Goal: Information Seeking & Learning: Learn about a topic

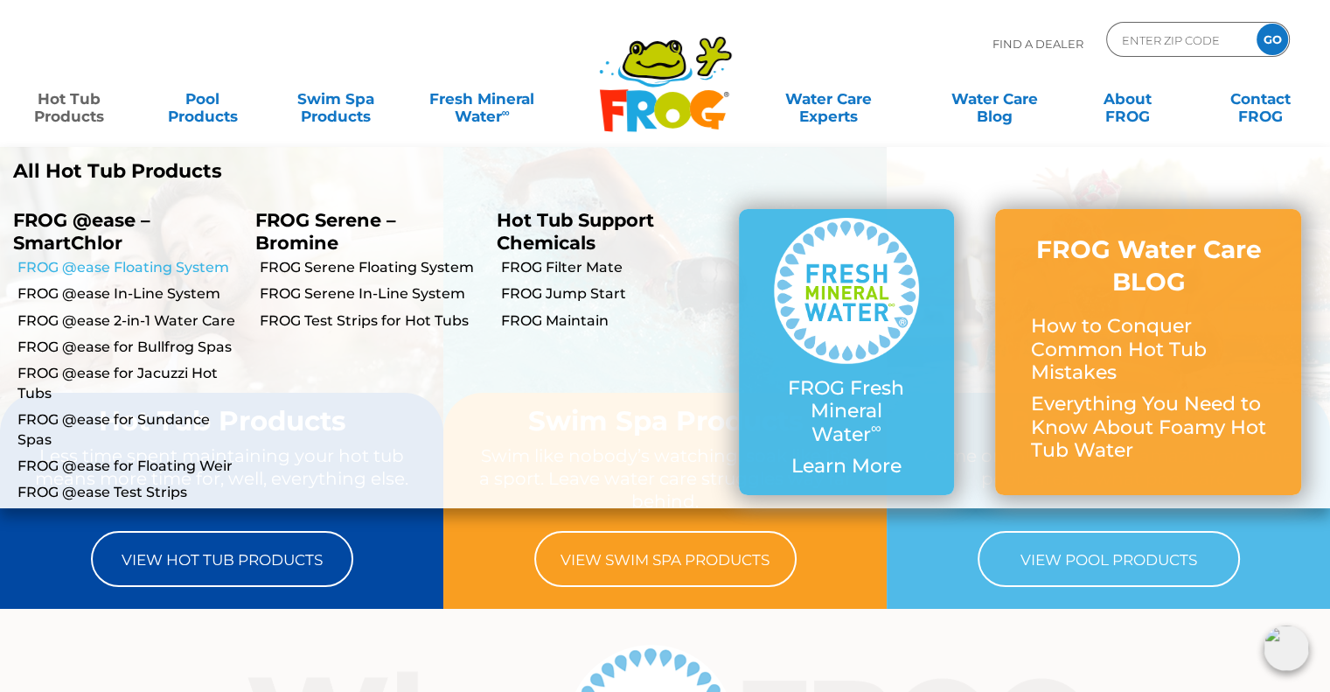
click at [170, 263] on link "FROG @ease Floating System" at bounding box center [129, 267] width 225 height 19
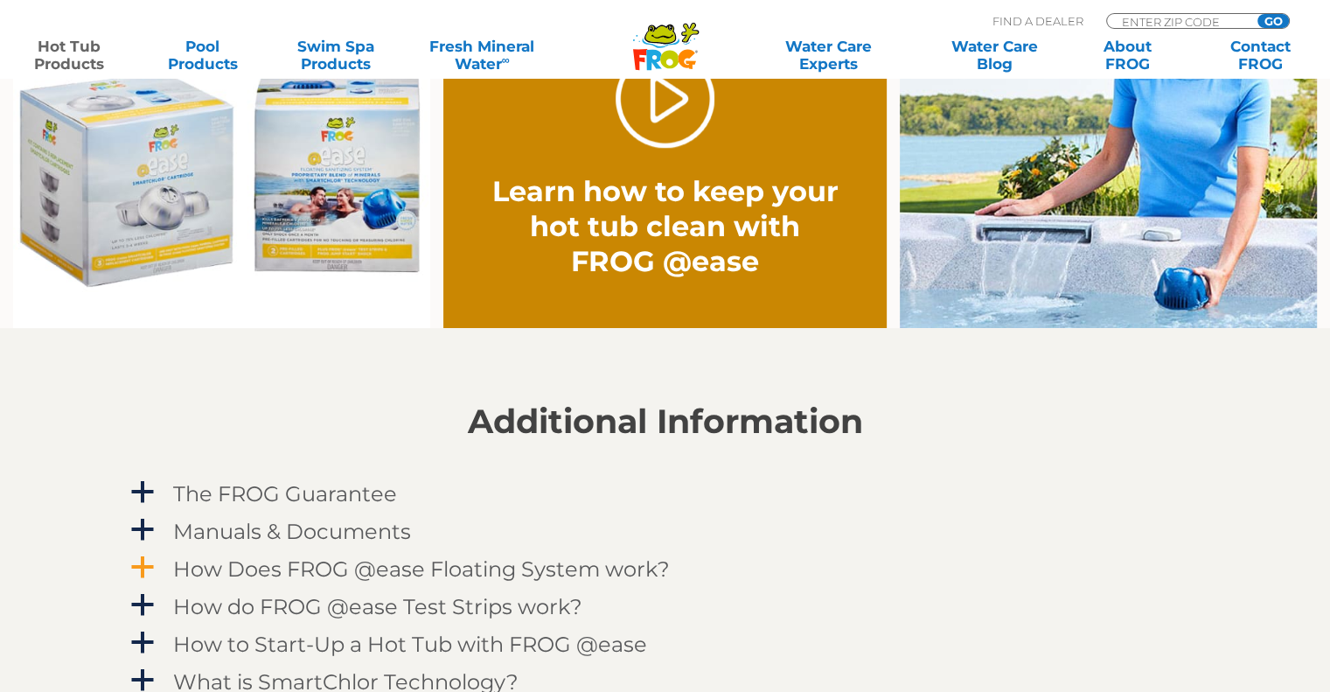
scroll to position [1486, 0]
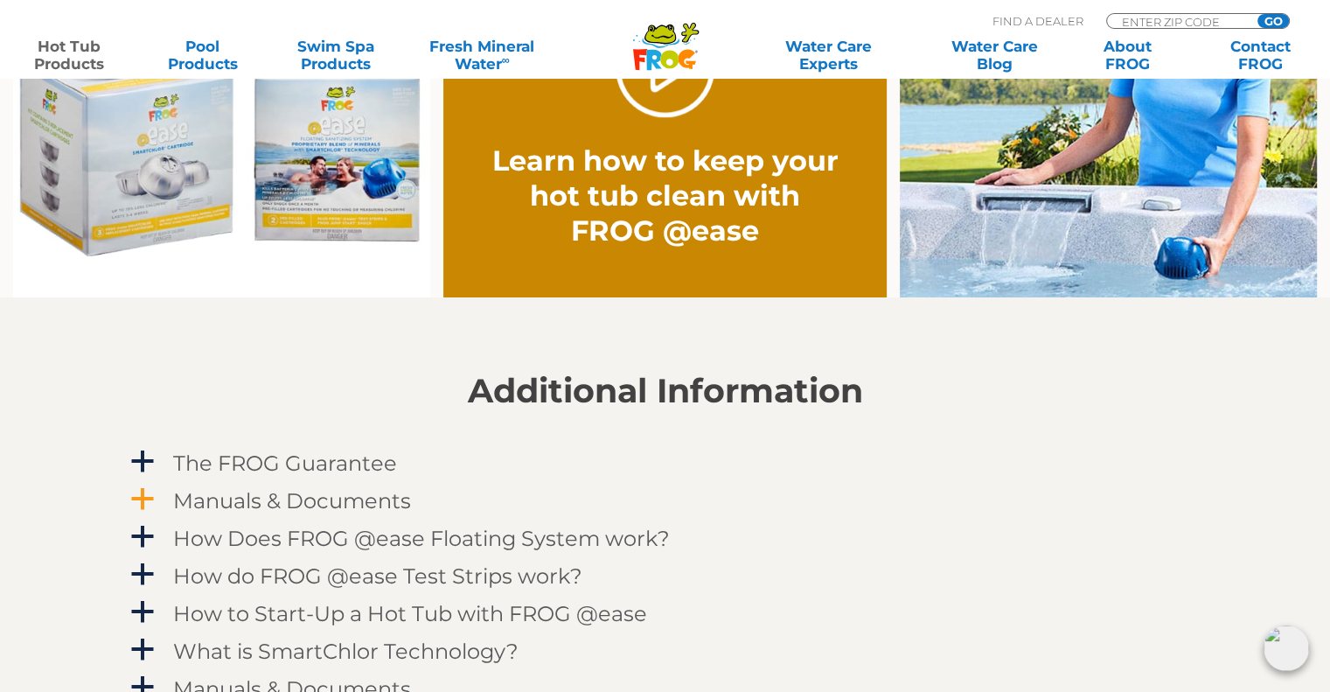
click at [382, 500] on h4 "Manuals & Documents" at bounding box center [292, 501] width 238 height 24
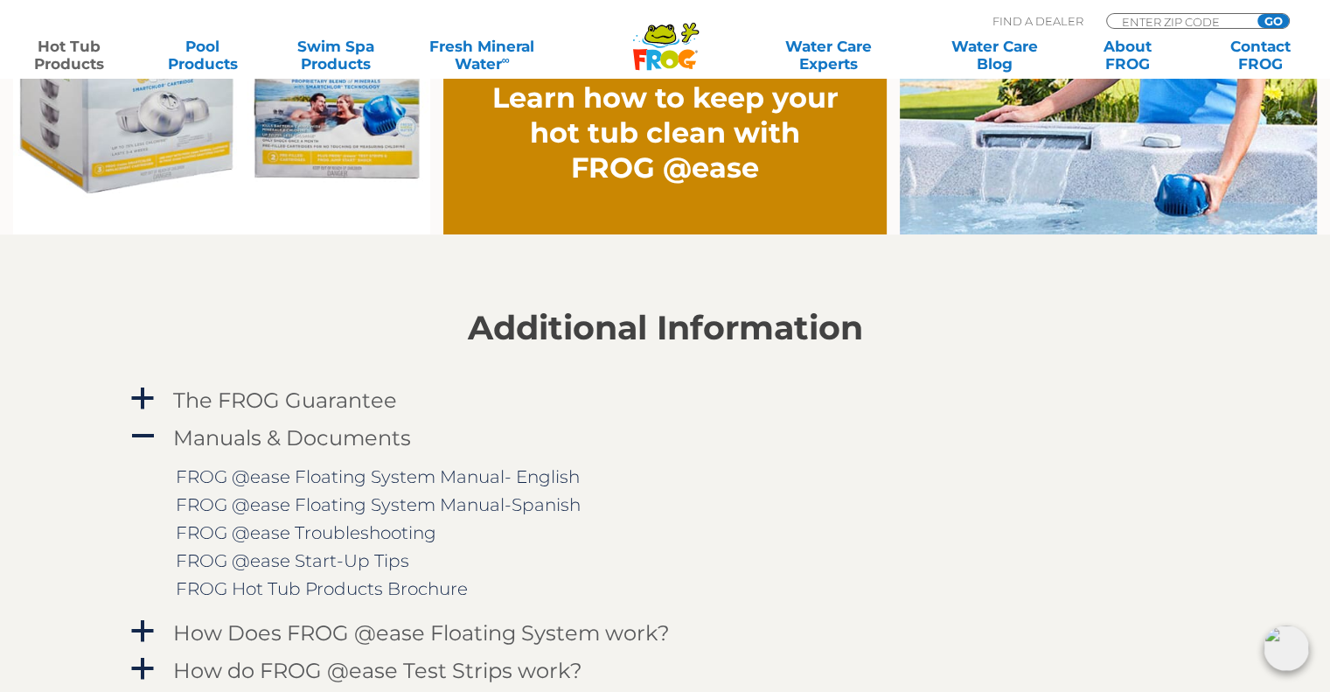
scroll to position [1661, 0]
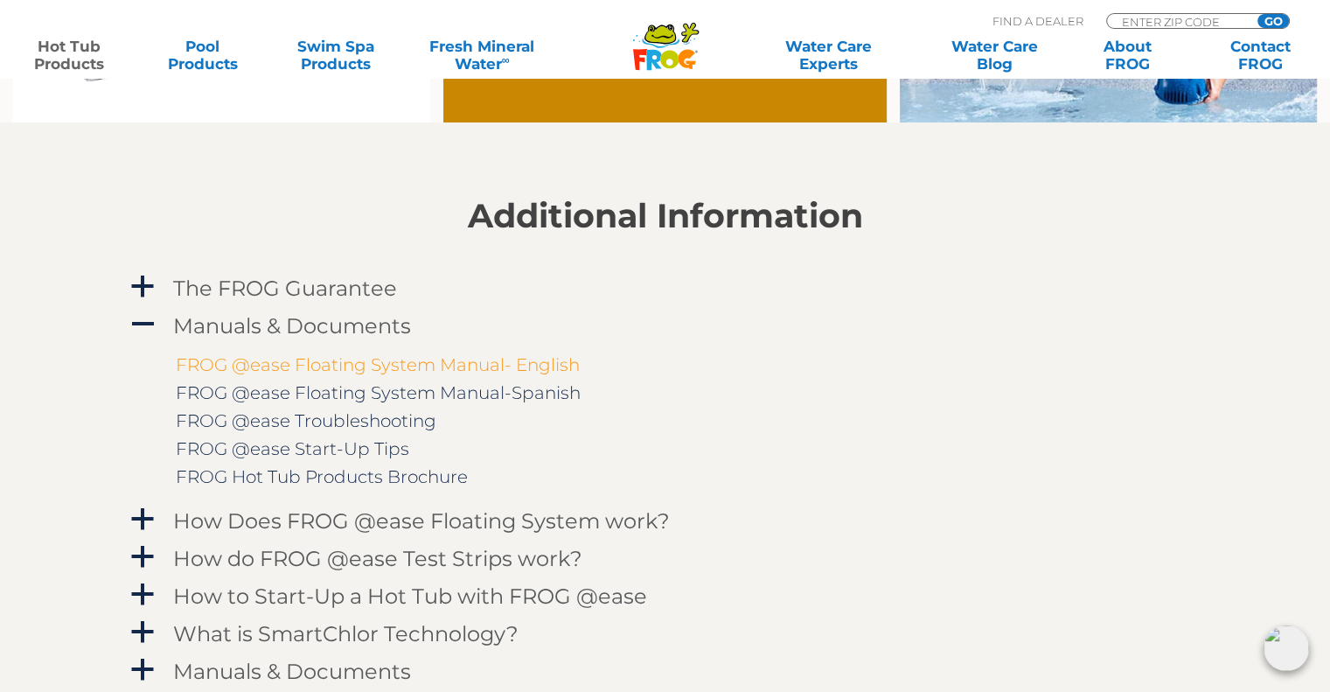
click at [345, 368] on link "FROG @ease Floating System Manual- English" at bounding box center [378, 364] width 404 height 21
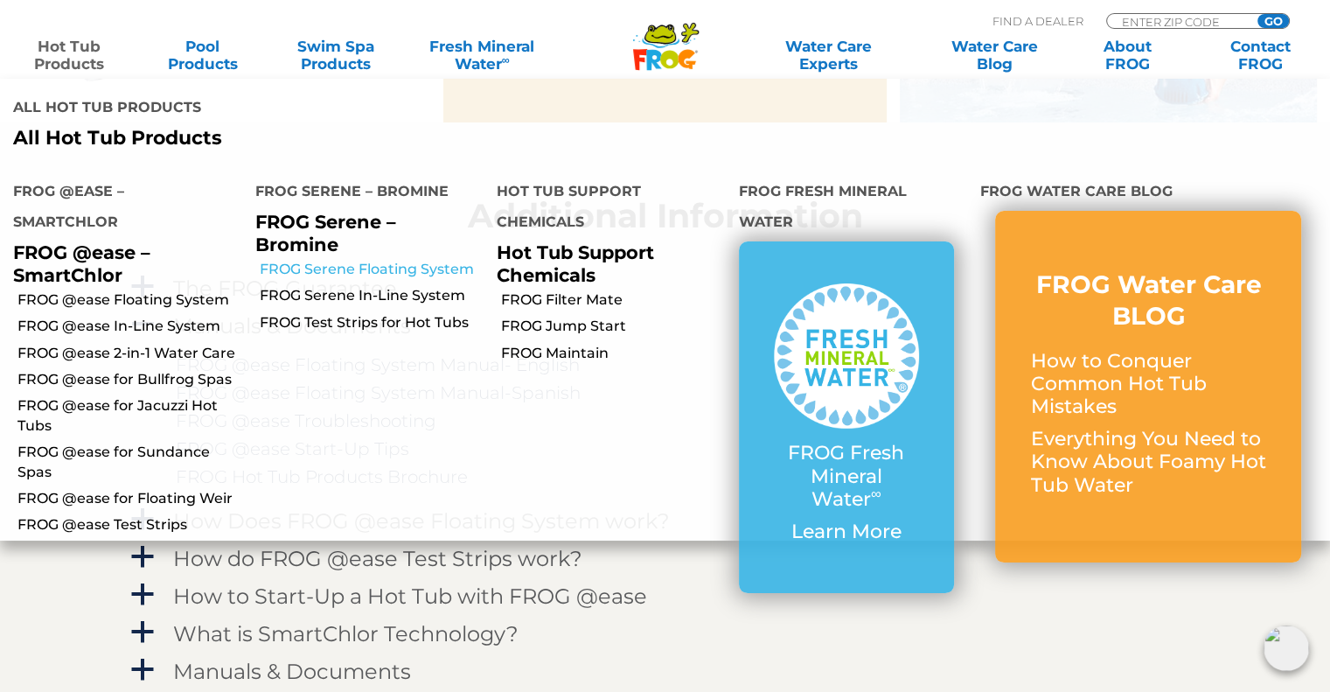
click at [350, 268] on link "FROG Serene Floating System" at bounding box center [372, 269] width 225 height 19
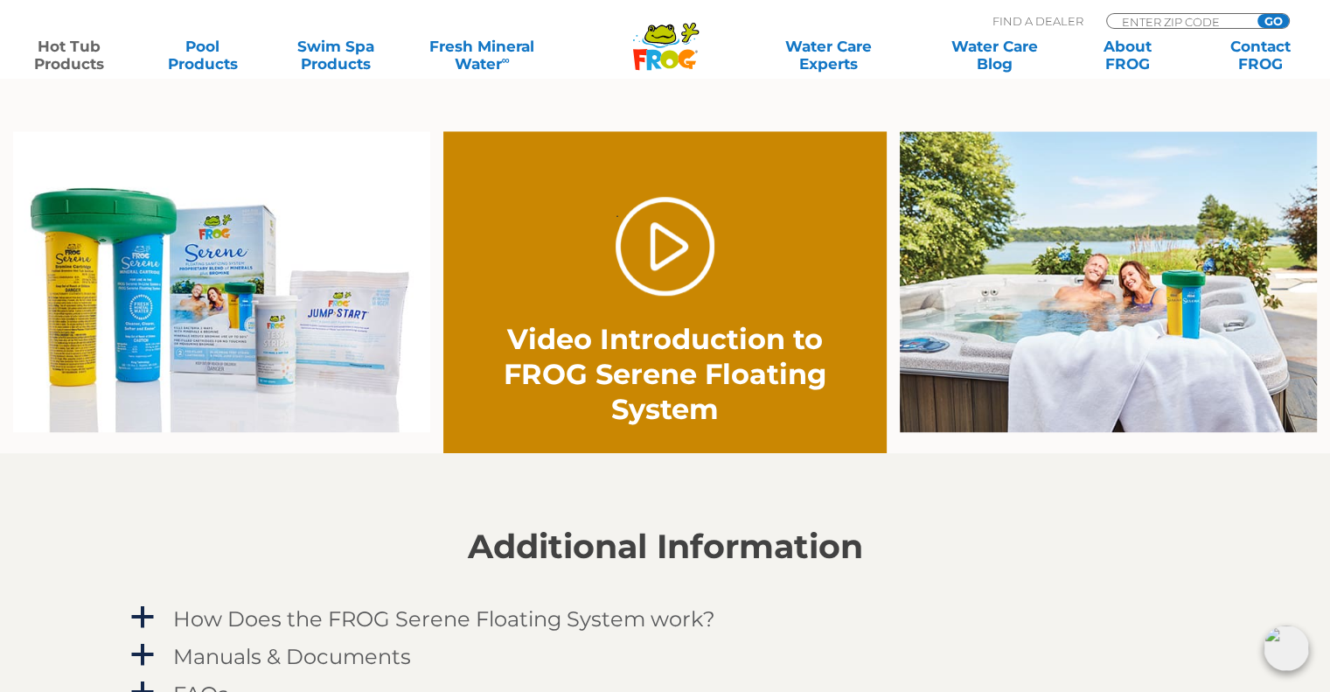
scroll to position [1399, 0]
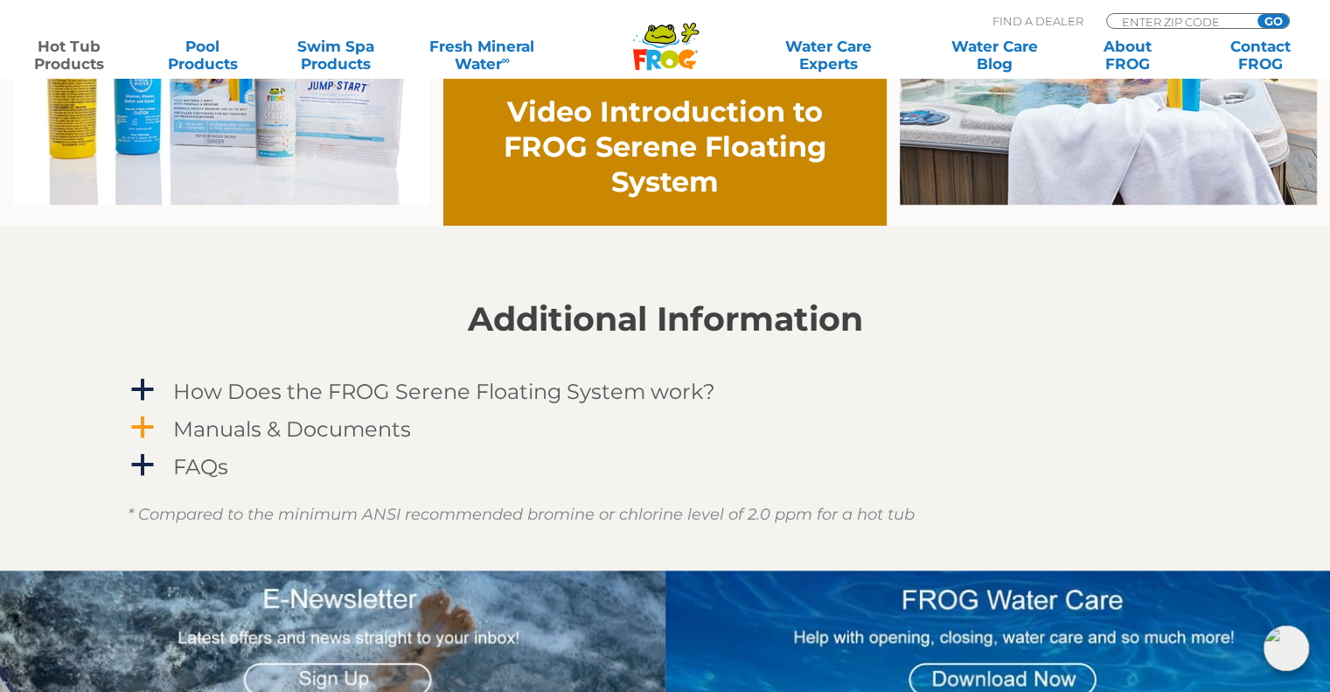
click at [133, 421] on span "a" at bounding box center [142, 427] width 26 height 26
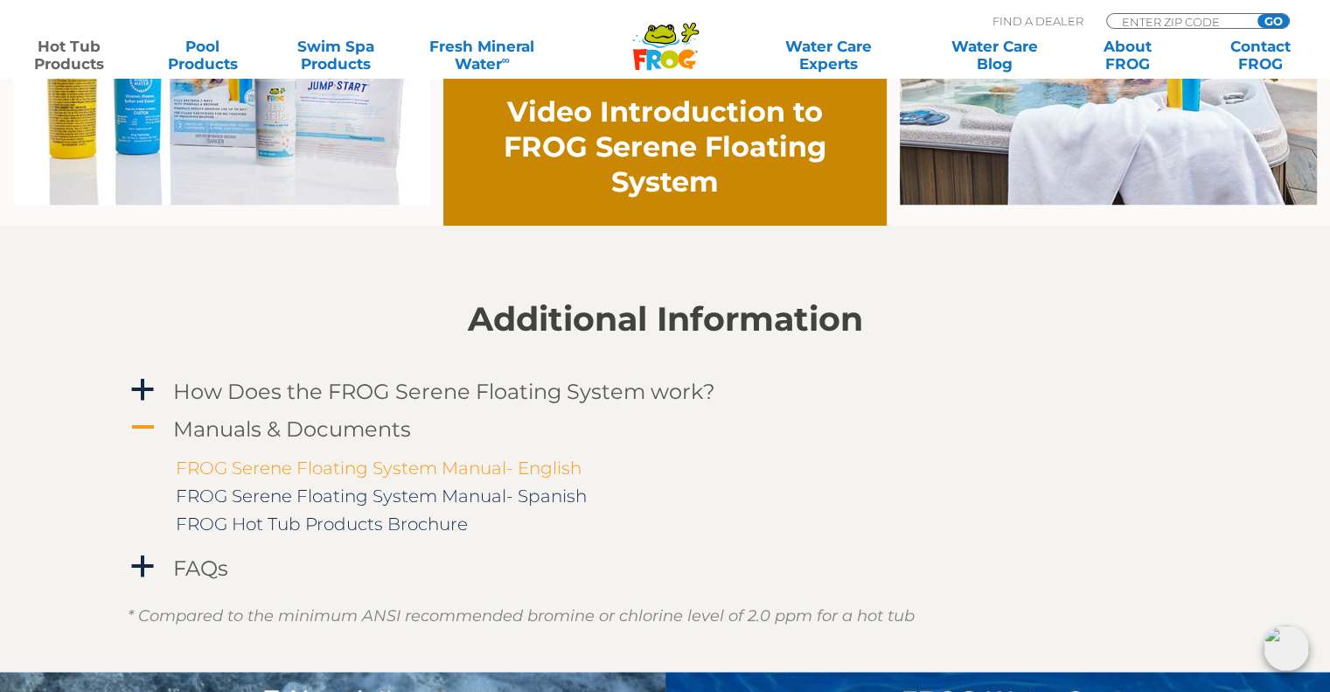
click at [345, 462] on link "FROG Serene Floating System Manual- English" at bounding box center [379, 467] width 406 height 21
click at [1155, 14] on input "Zip Code Form" at bounding box center [1179, 21] width 118 height 15
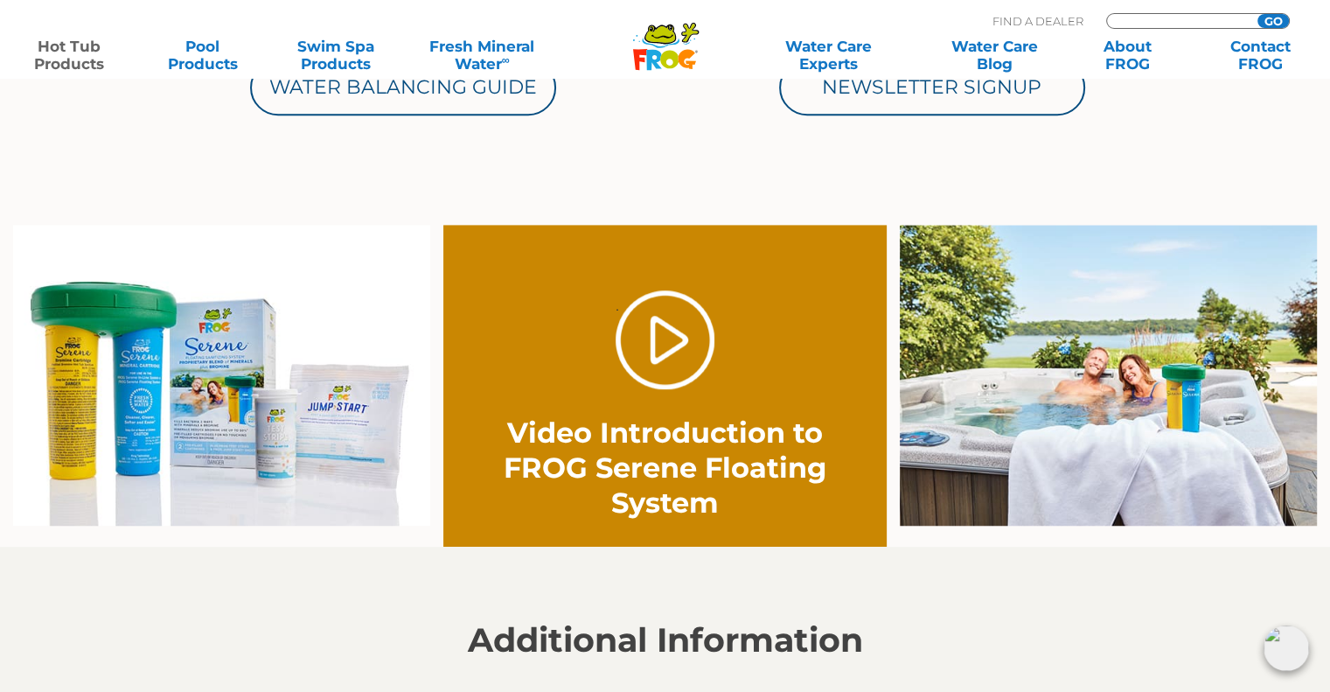
scroll to position [1049, 0]
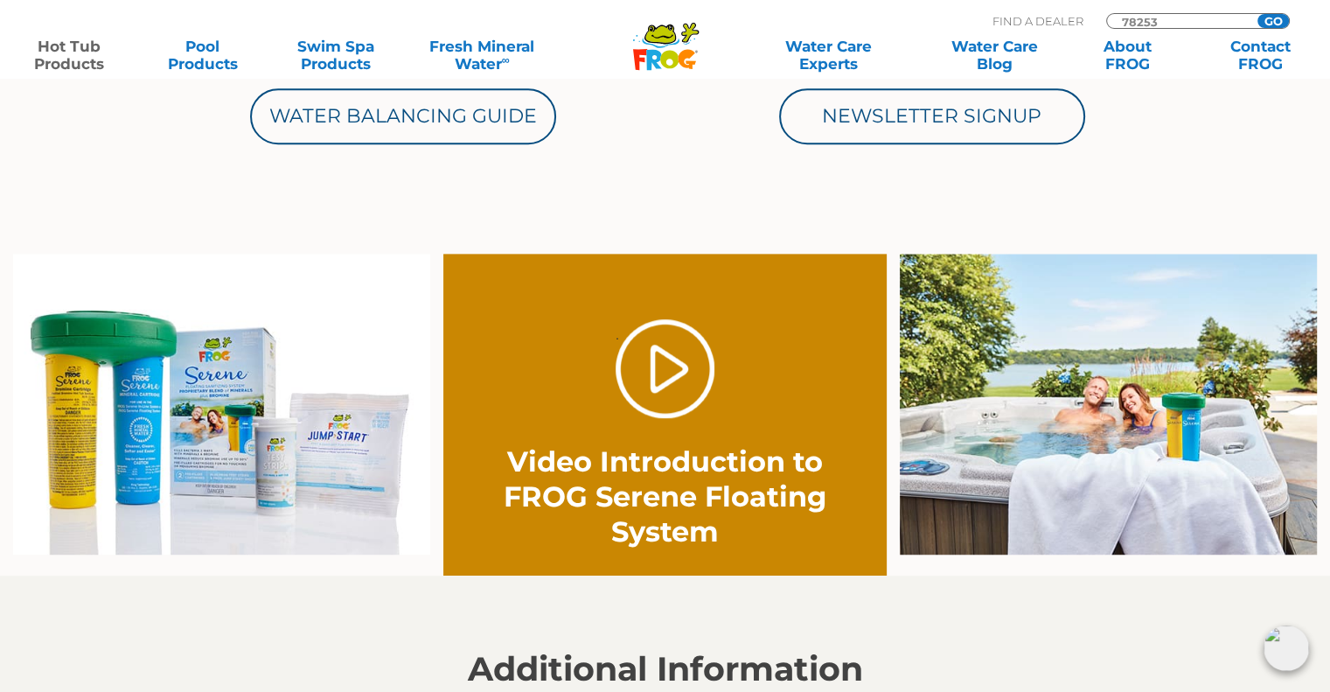
type input "78253"
click at [1257, 14] on input "GO" at bounding box center [1272, 21] width 31 height 14
click at [1269, 17] on input "GO" at bounding box center [1272, 21] width 31 height 14
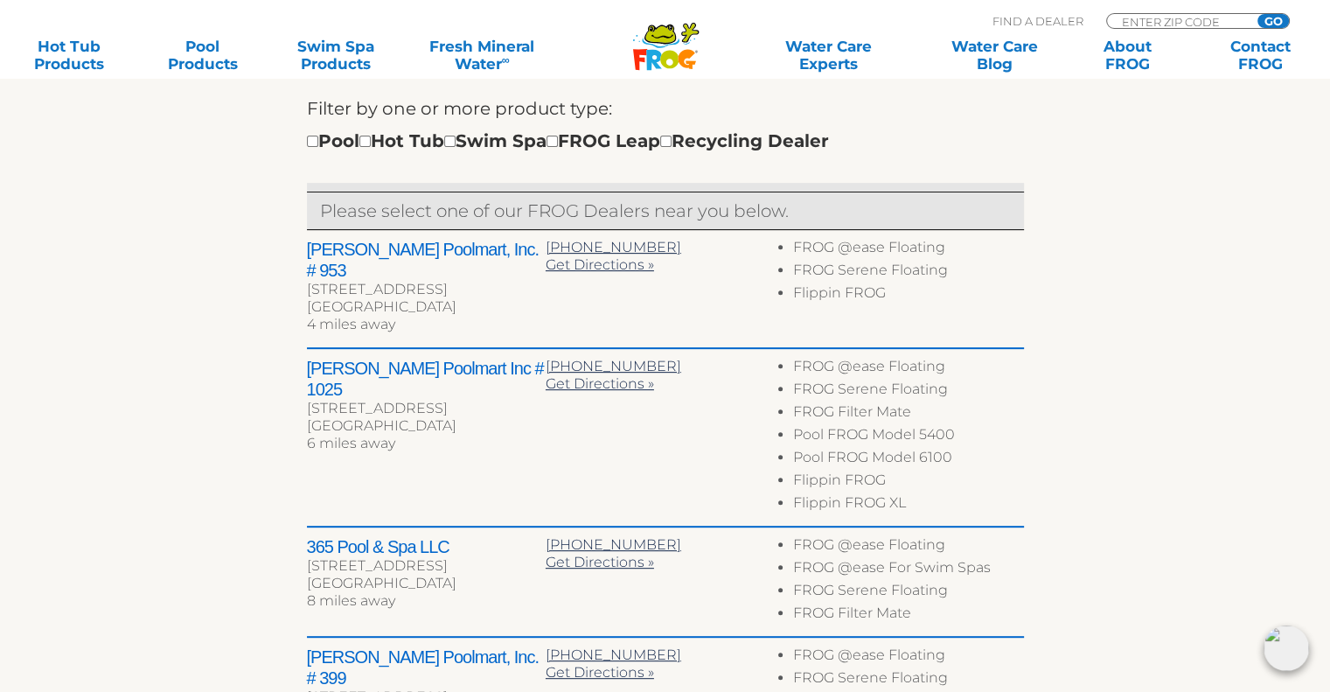
scroll to position [612, 0]
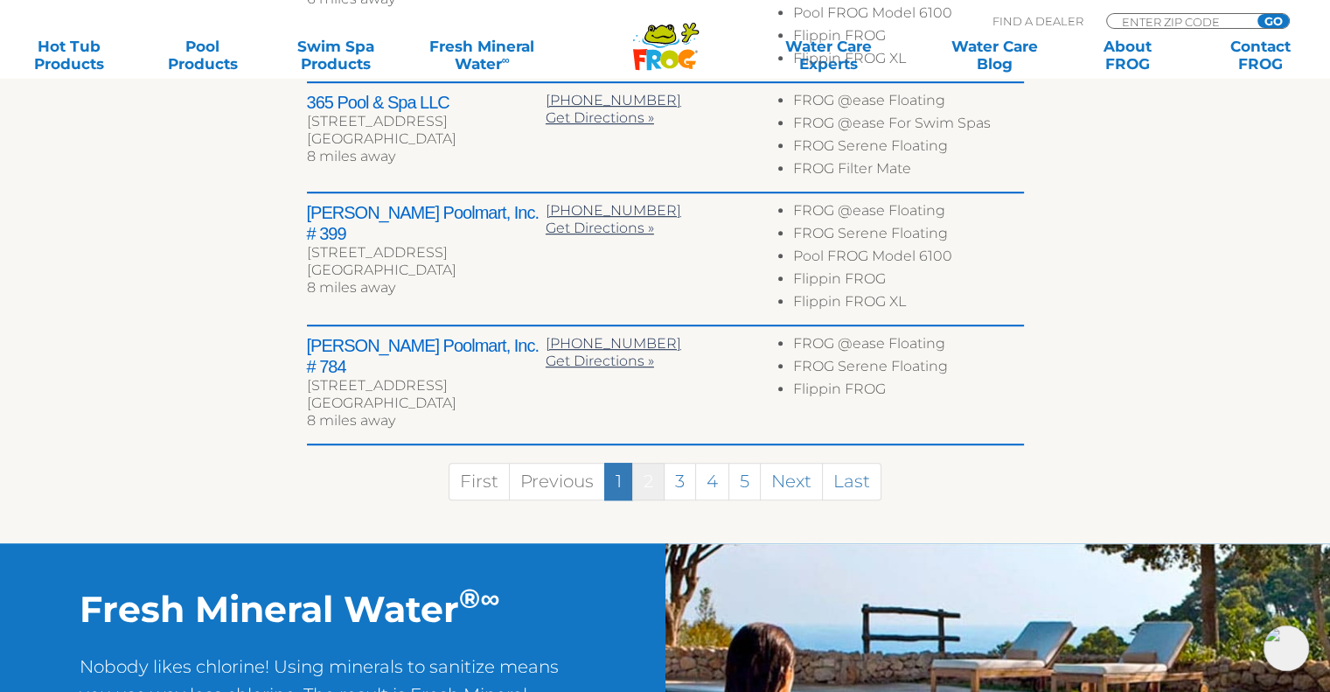
click at [643, 462] on link "2" at bounding box center [648, 481] width 32 height 38
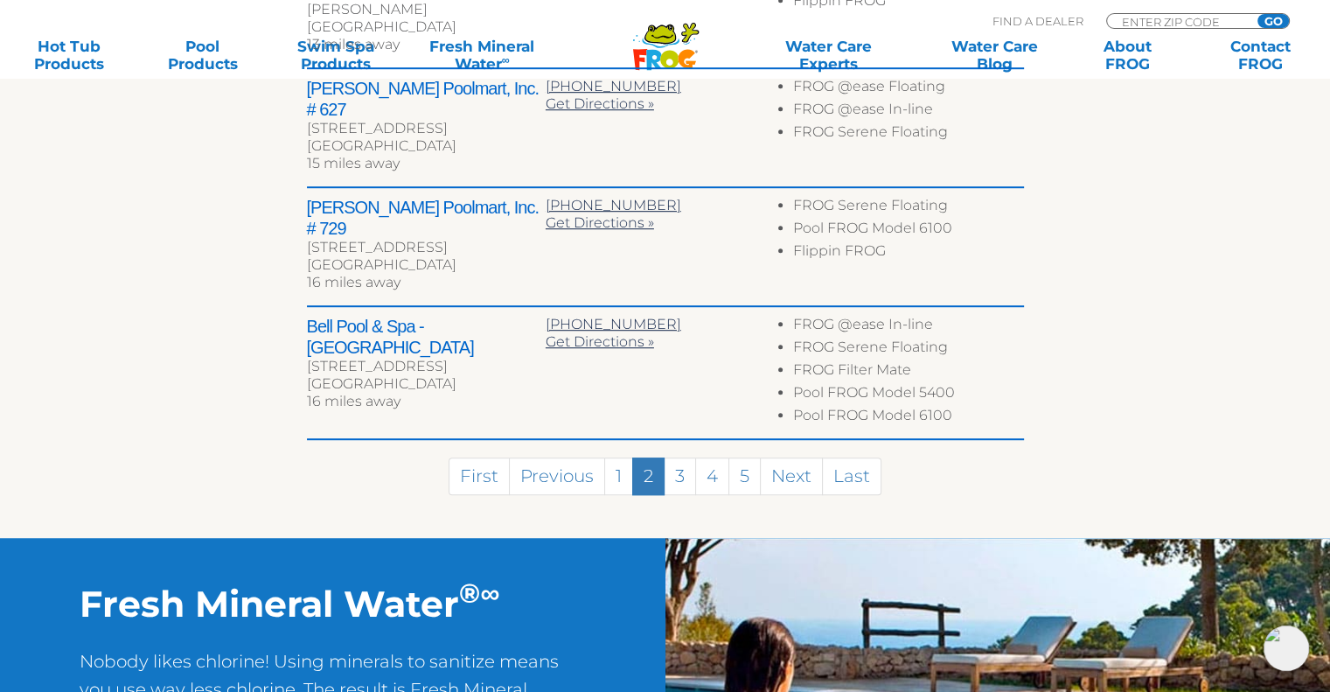
scroll to position [1091, 0]
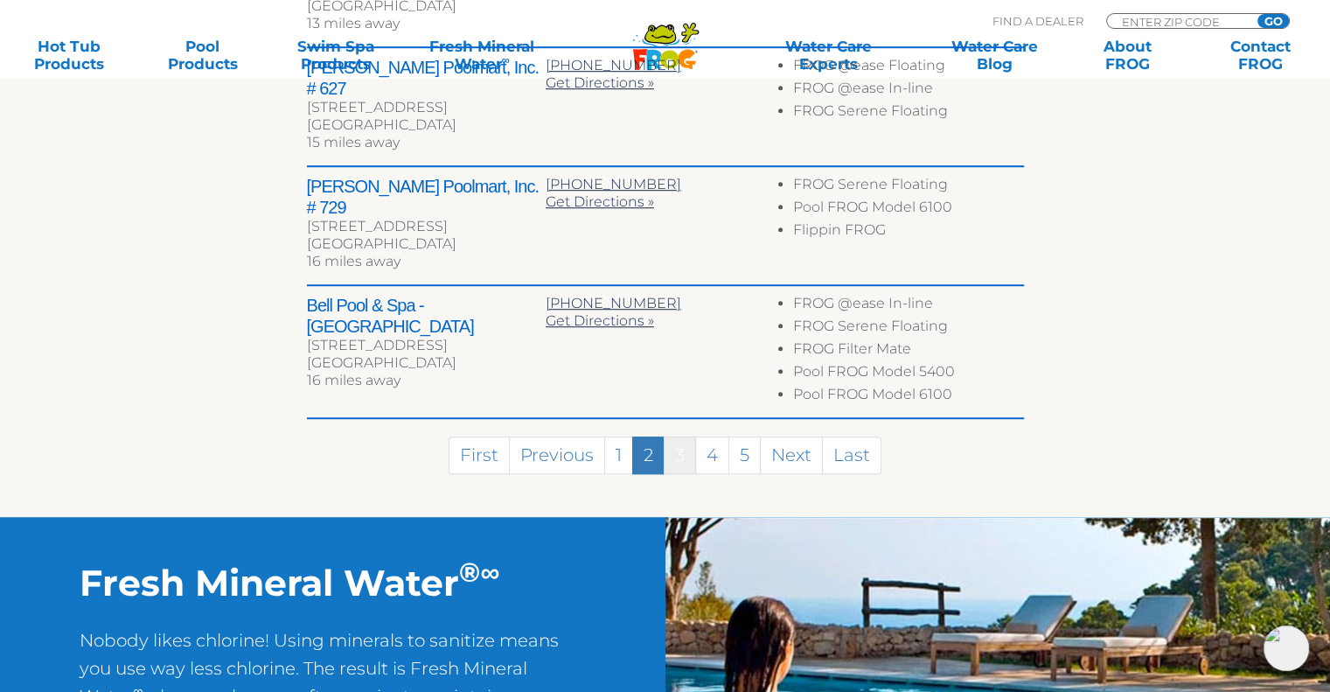
click at [676, 436] on link "3" at bounding box center [680, 455] width 32 height 38
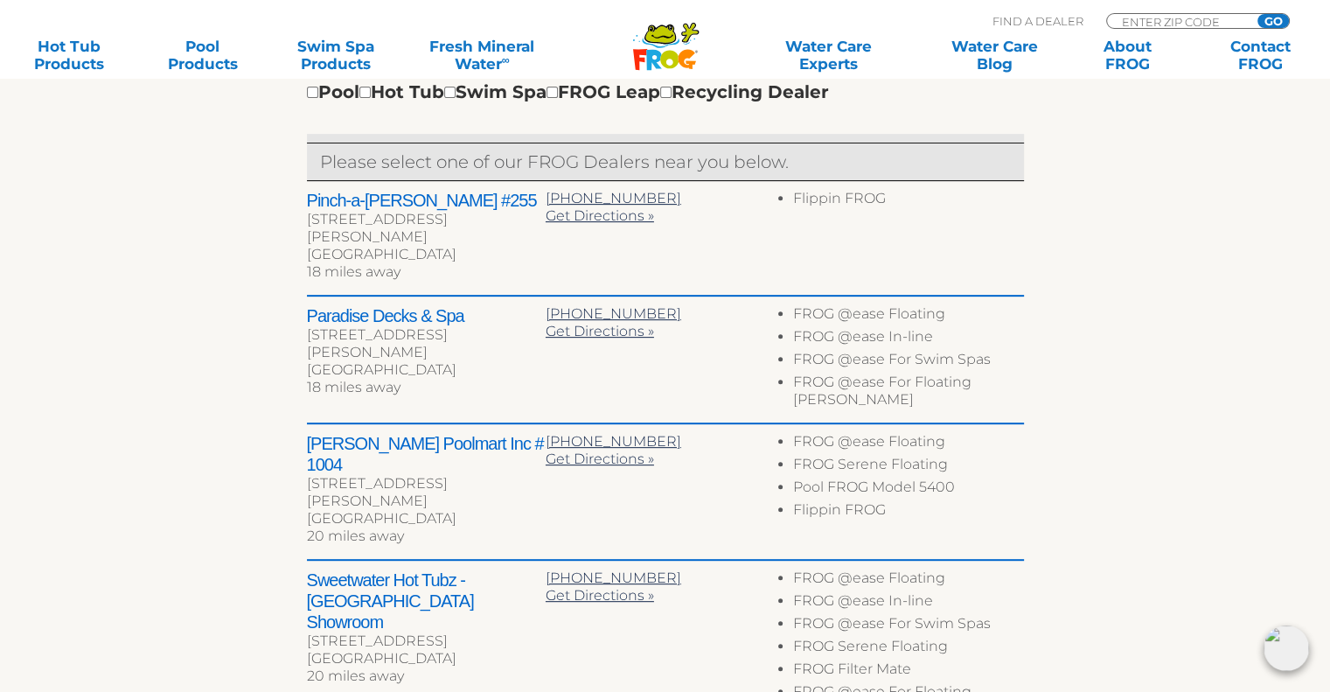
scroll to position [916, 0]
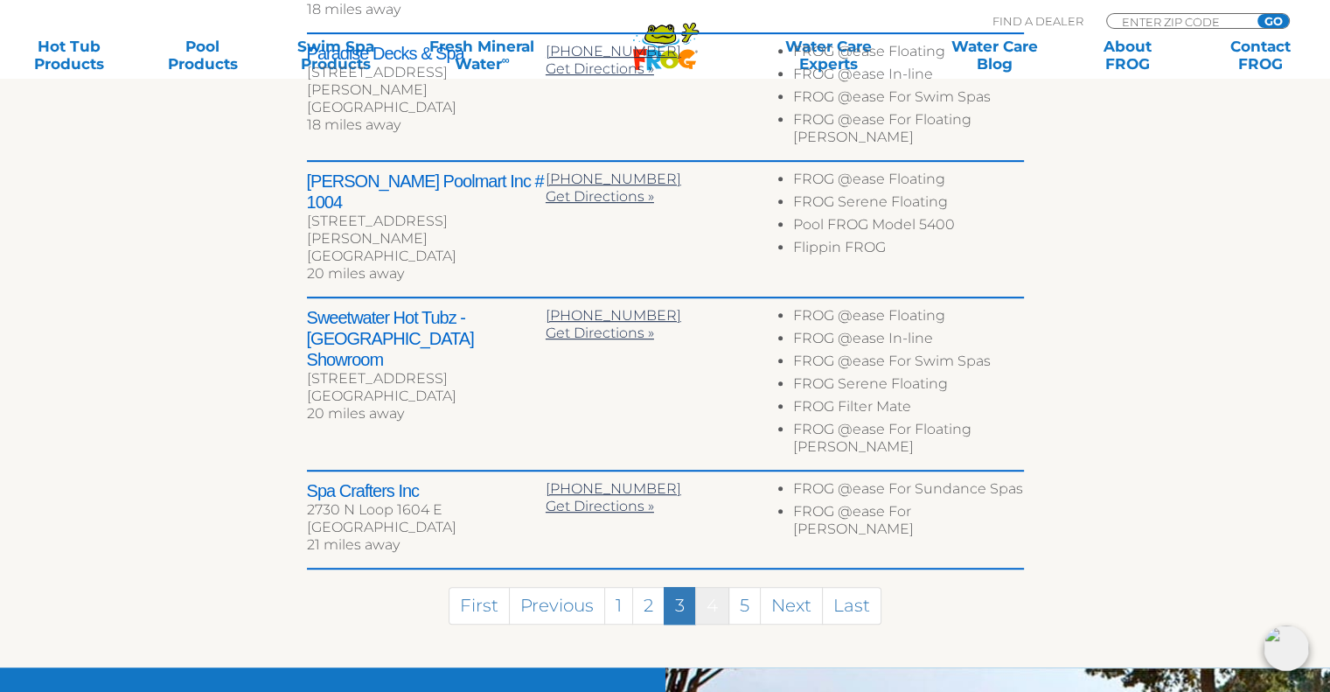
click at [723, 587] on link "4" at bounding box center [712, 606] width 34 height 38
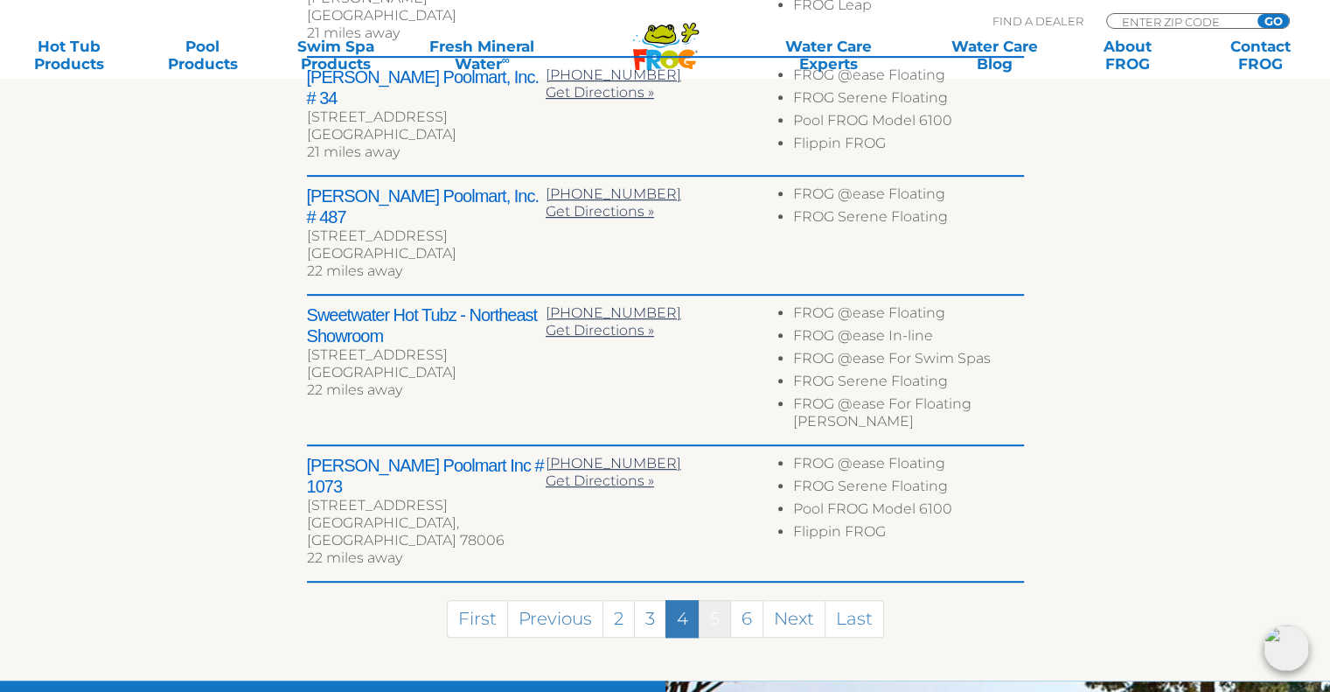
click at [716, 600] on link "5" at bounding box center [715, 619] width 32 height 38
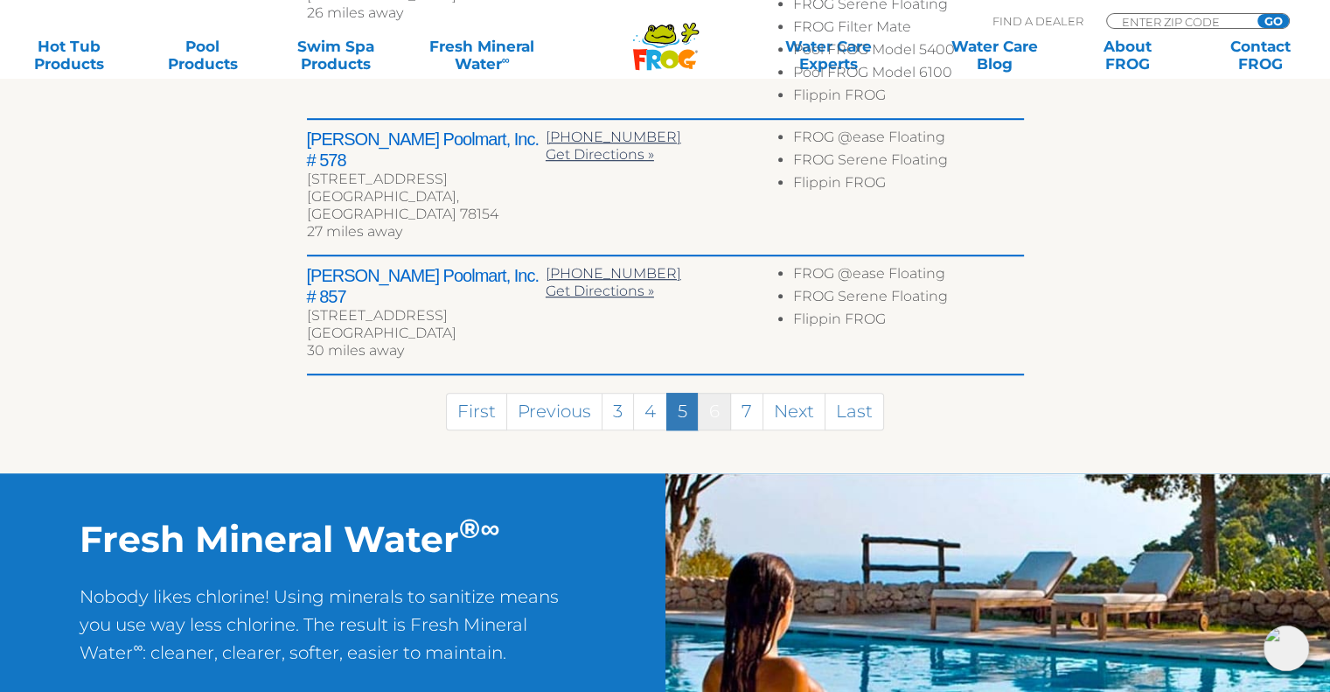
click at [719, 393] on link "6" at bounding box center [714, 412] width 33 height 38
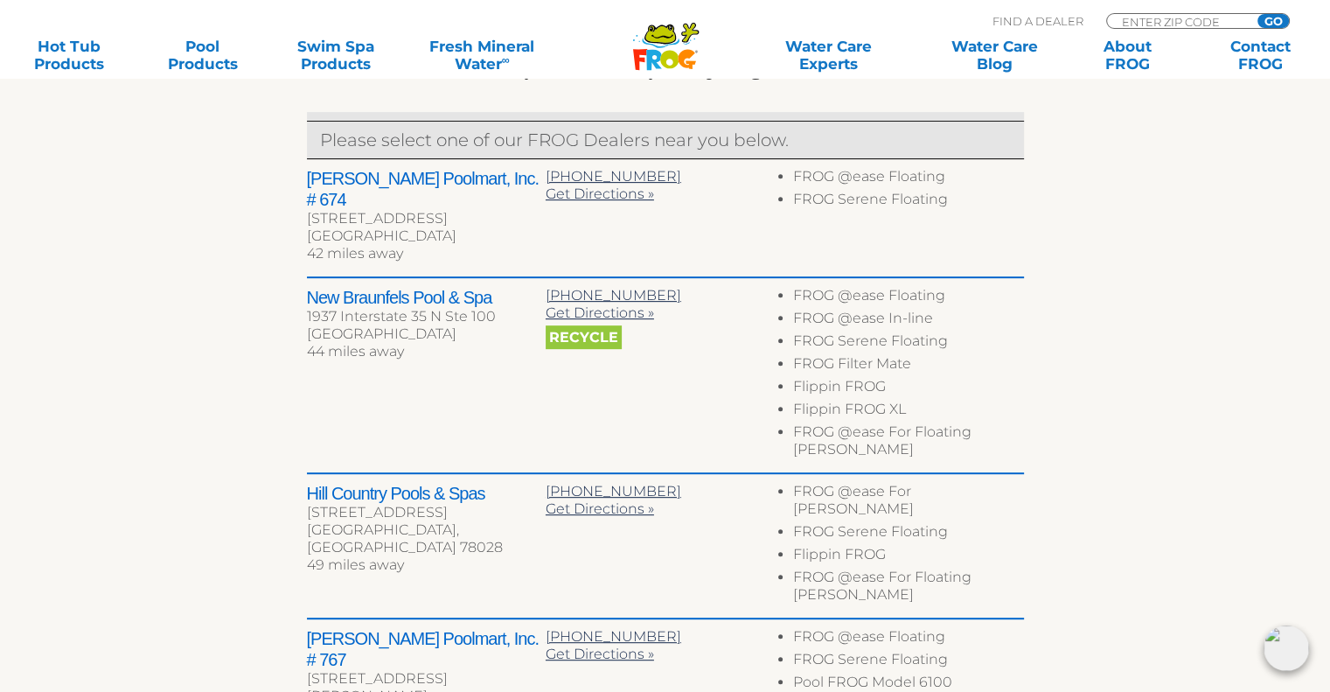
scroll to position [938, 0]
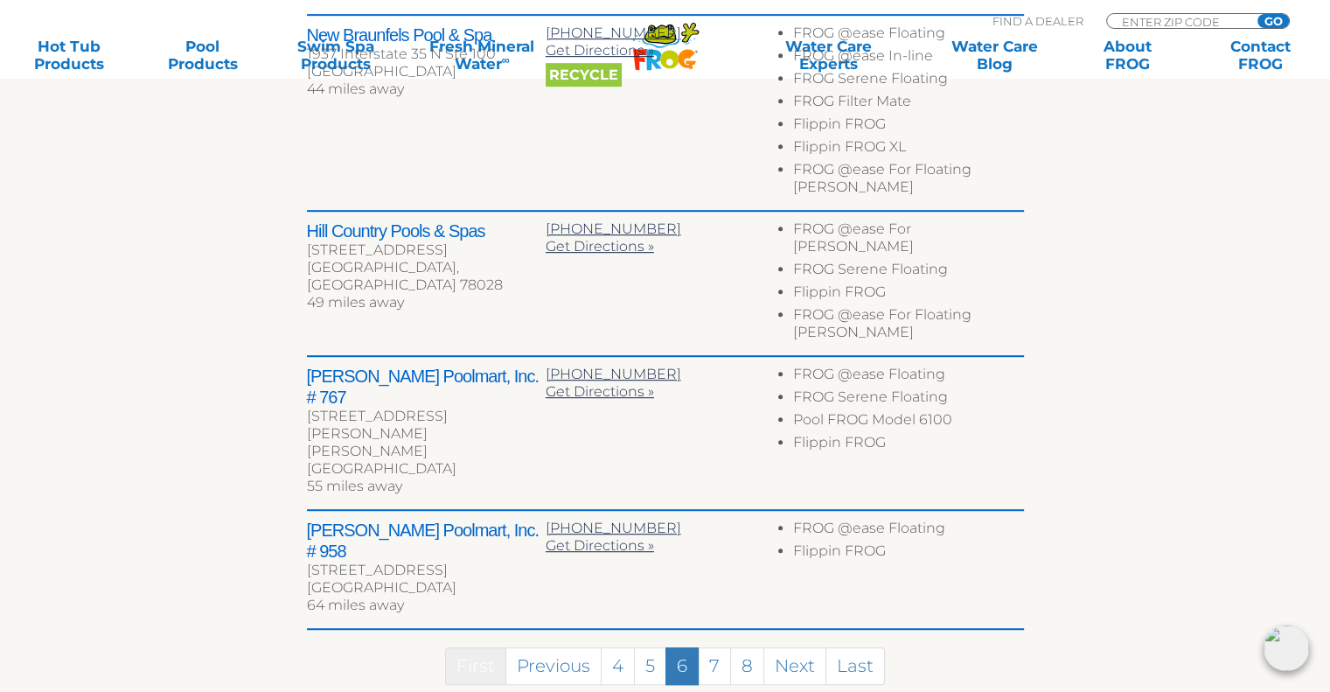
click at [466, 647] on link "First" at bounding box center [475, 666] width 61 height 38
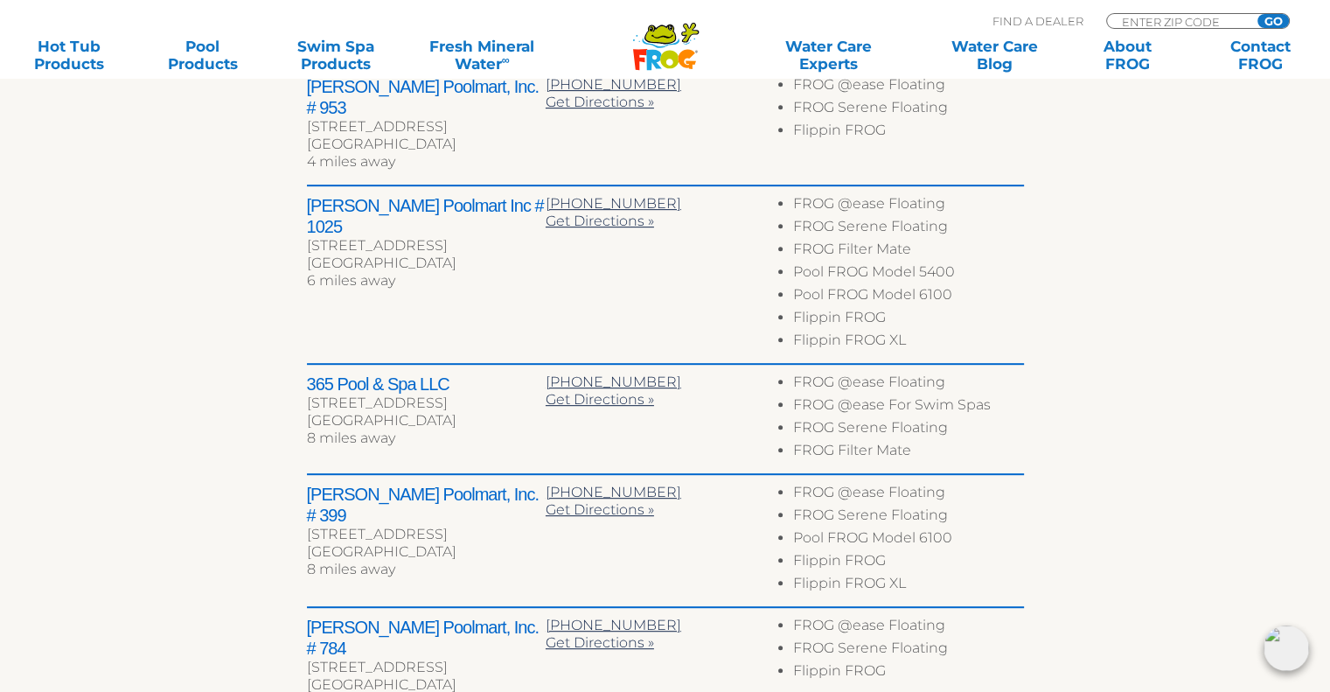
scroll to position [787, 0]
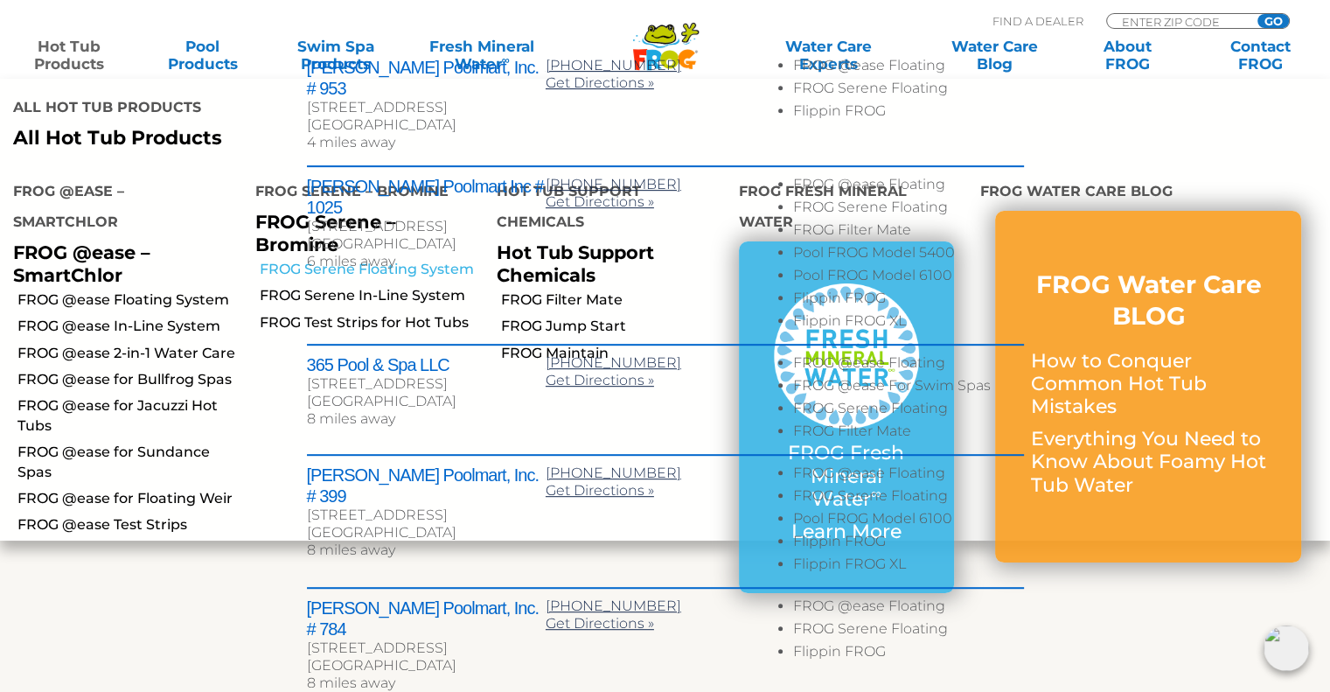
click at [305, 268] on link "FROG Serene Floating System" at bounding box center [372, 269] width 225 height 19
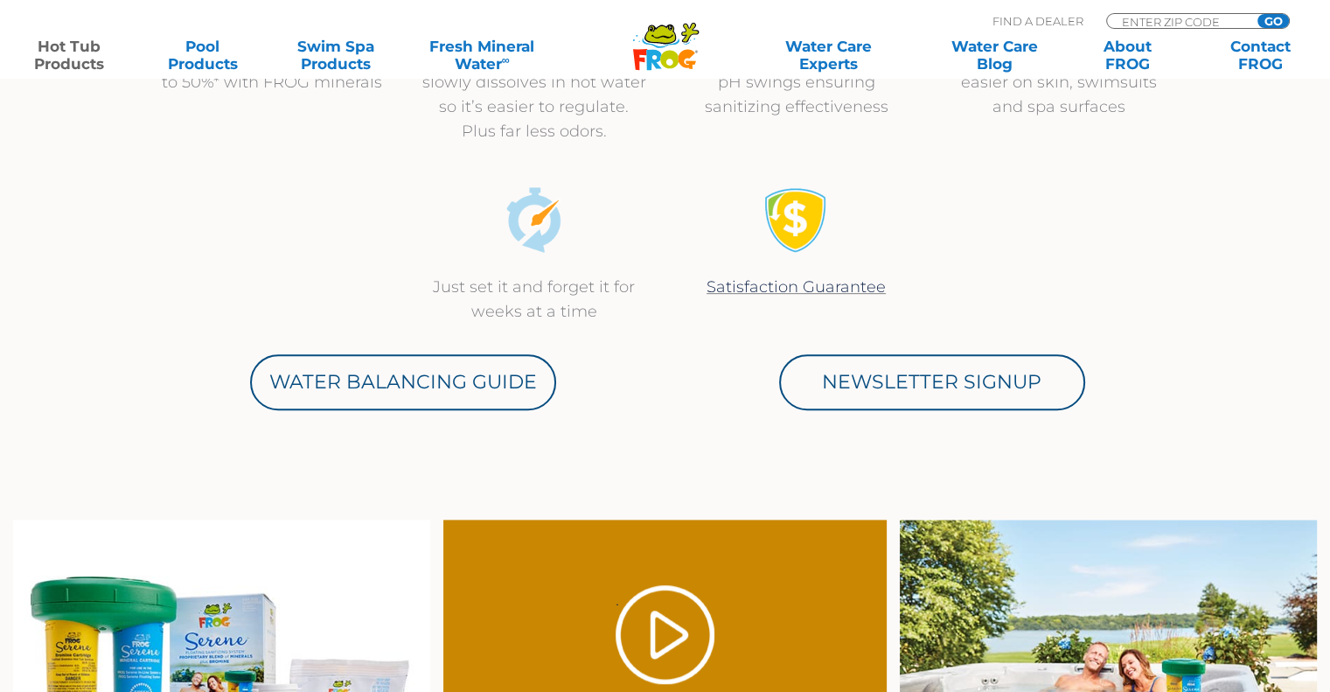
scroll to position [787, 0]
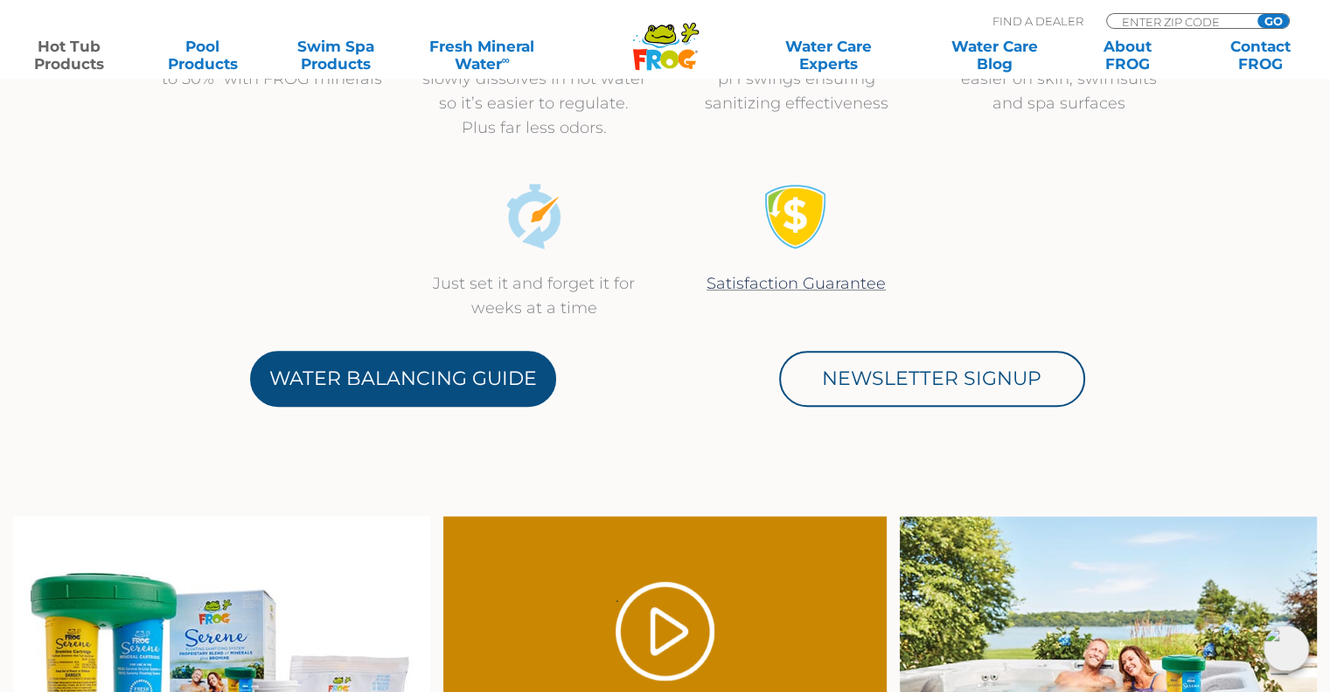
click at [471, 381] on link "Water Balancing Guide" at bounding box center [403, 379] width 306 height 56
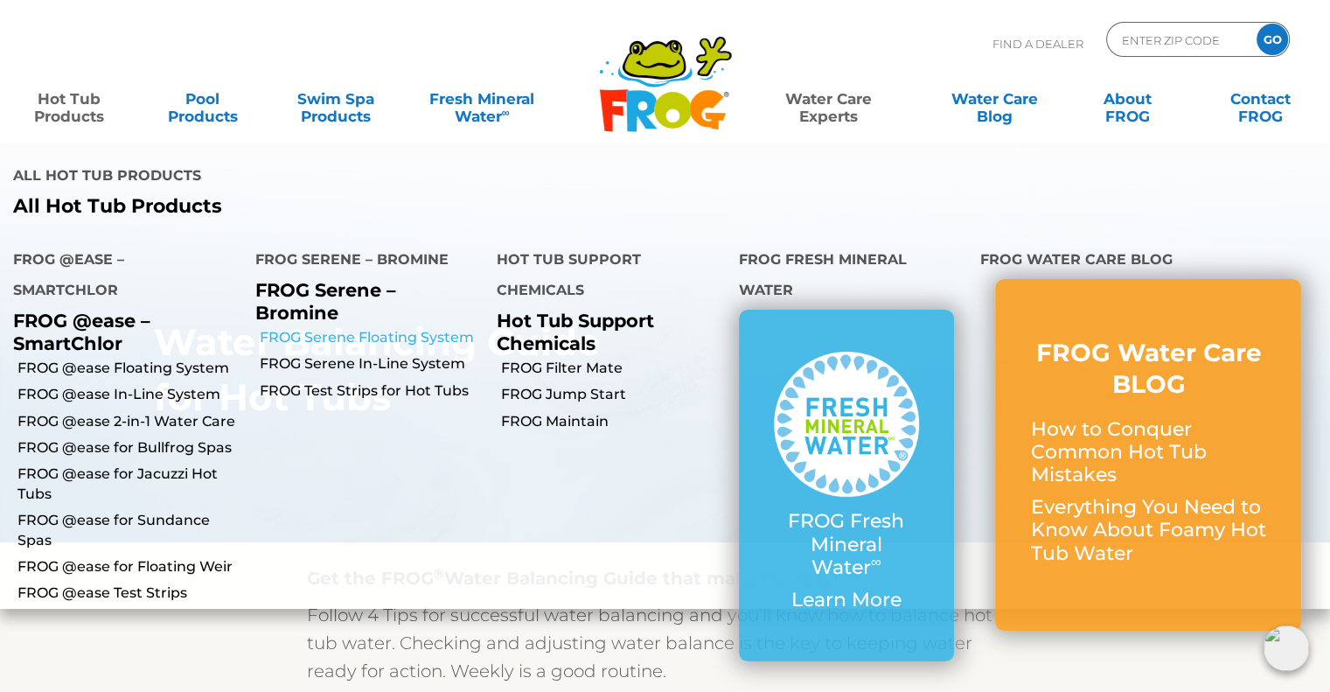
click at [315, 336] on link "FROG Serene Floating System" at bounding box center [372, 337] width 225 height 19
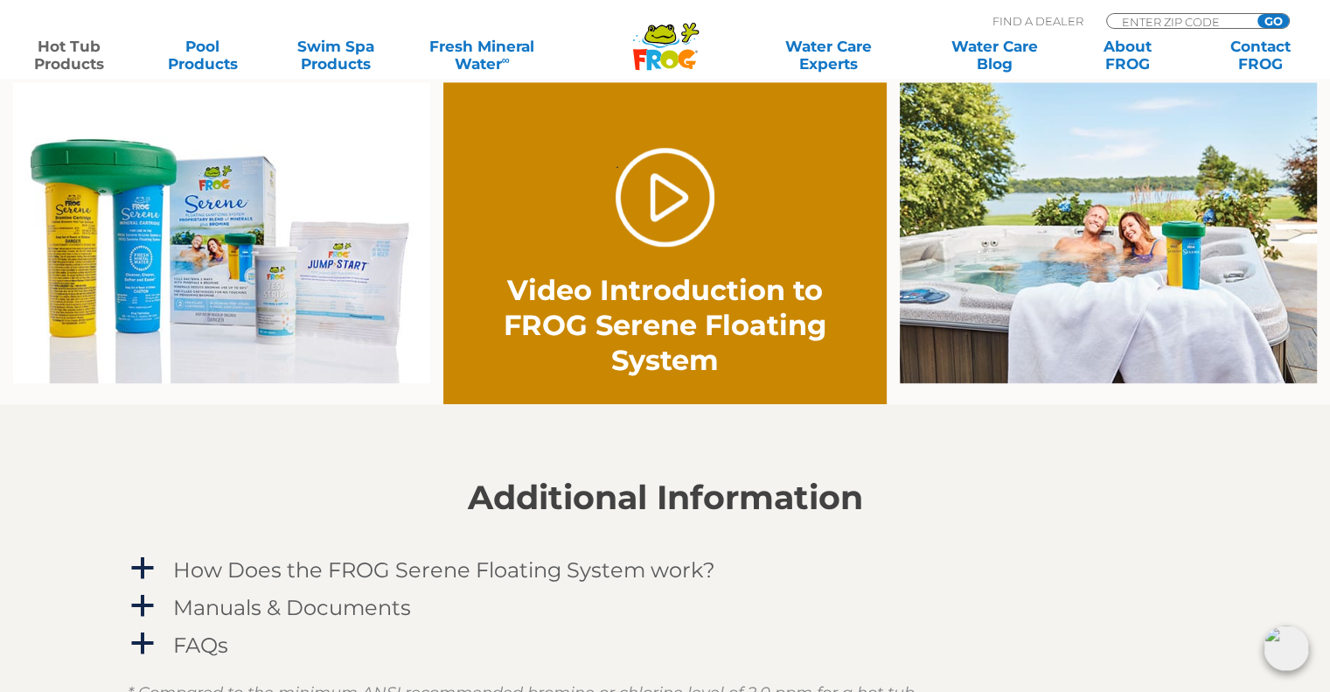
scroll to position [1399, 0]
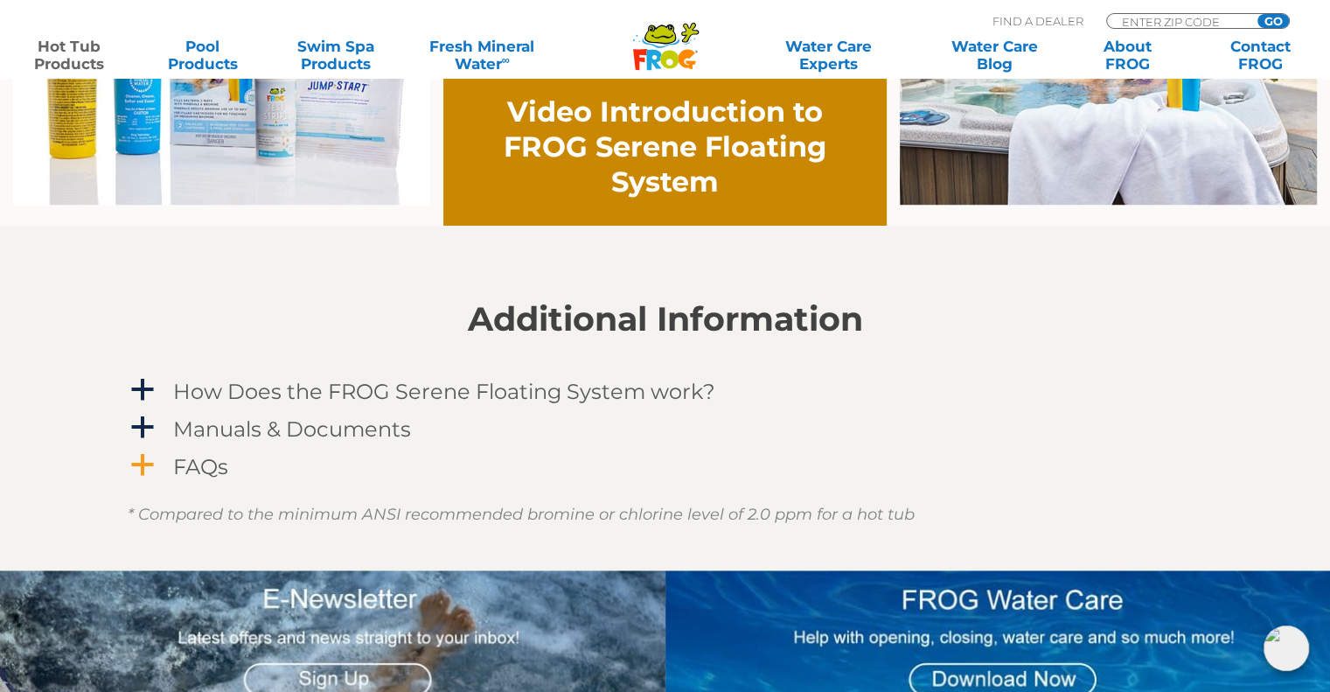
click at [149, 465] on span "a" at bounding box center [142, 465] width 26 height 26
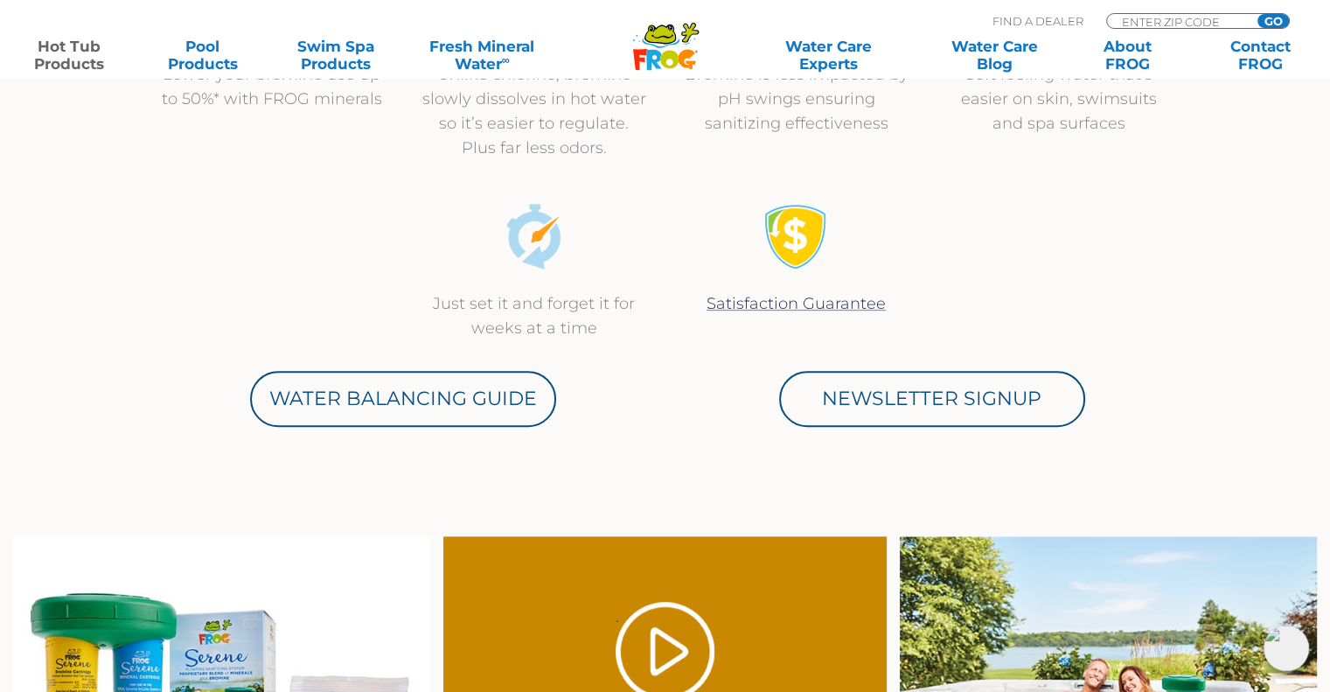
scroll to position [699, 0]
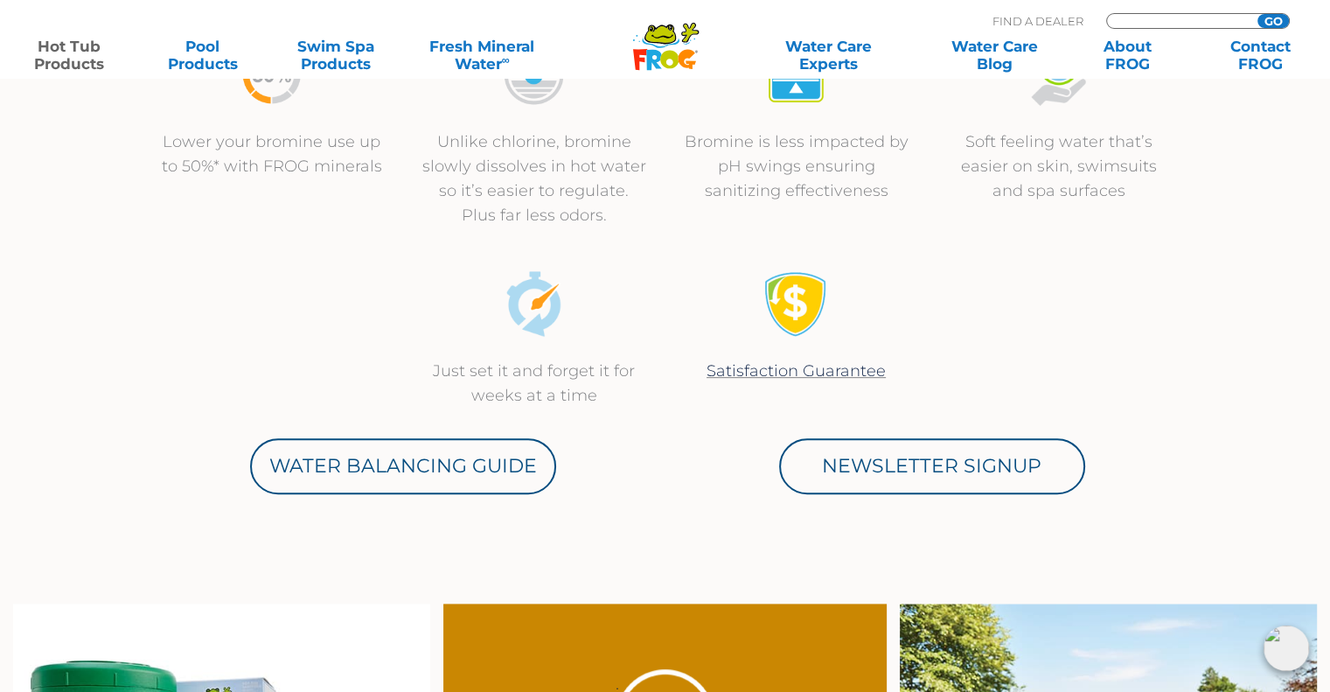
click at [1137, 24] on div "MENU MENU Hot Tub Products All Hot Tub Products All Hot Tub Products FROG @ease…" at bounding box center [664, 40] width 1295 height 32
type input "78253"
click at [1286, 21] on input "GO" at bounding box center [1272, 21] width 31 height 14
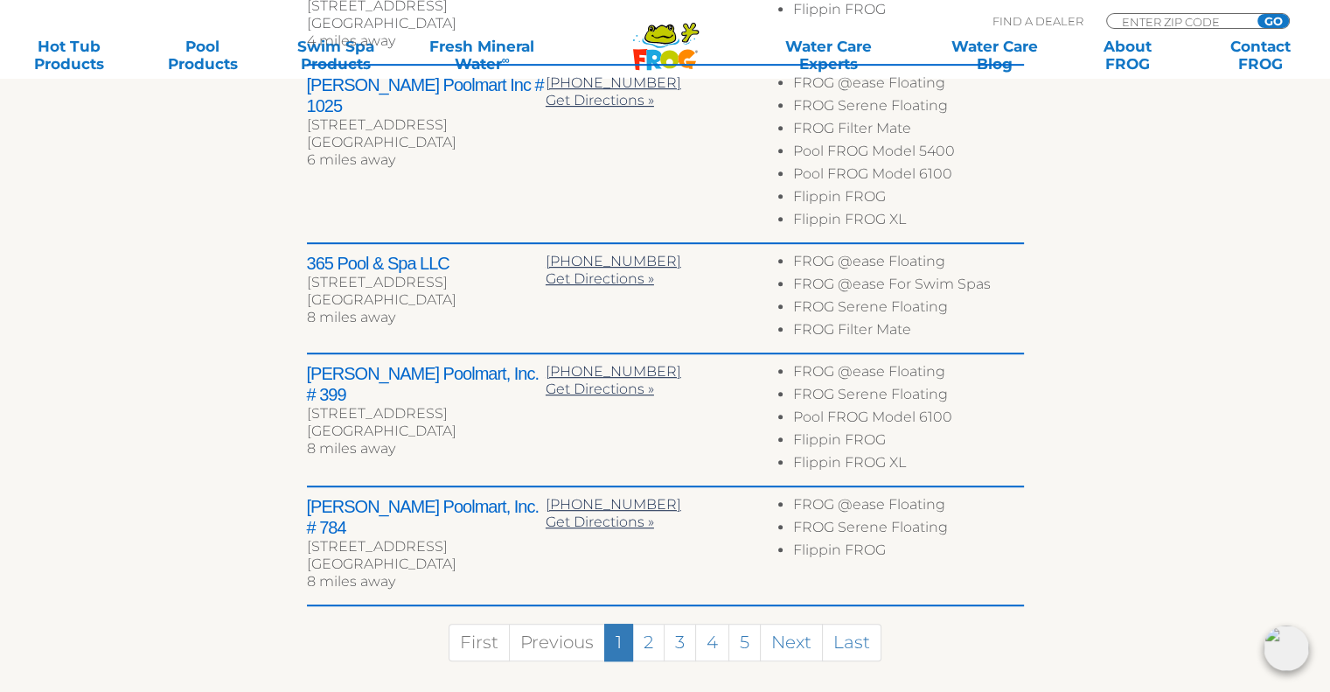
scroll to position [962, 0]
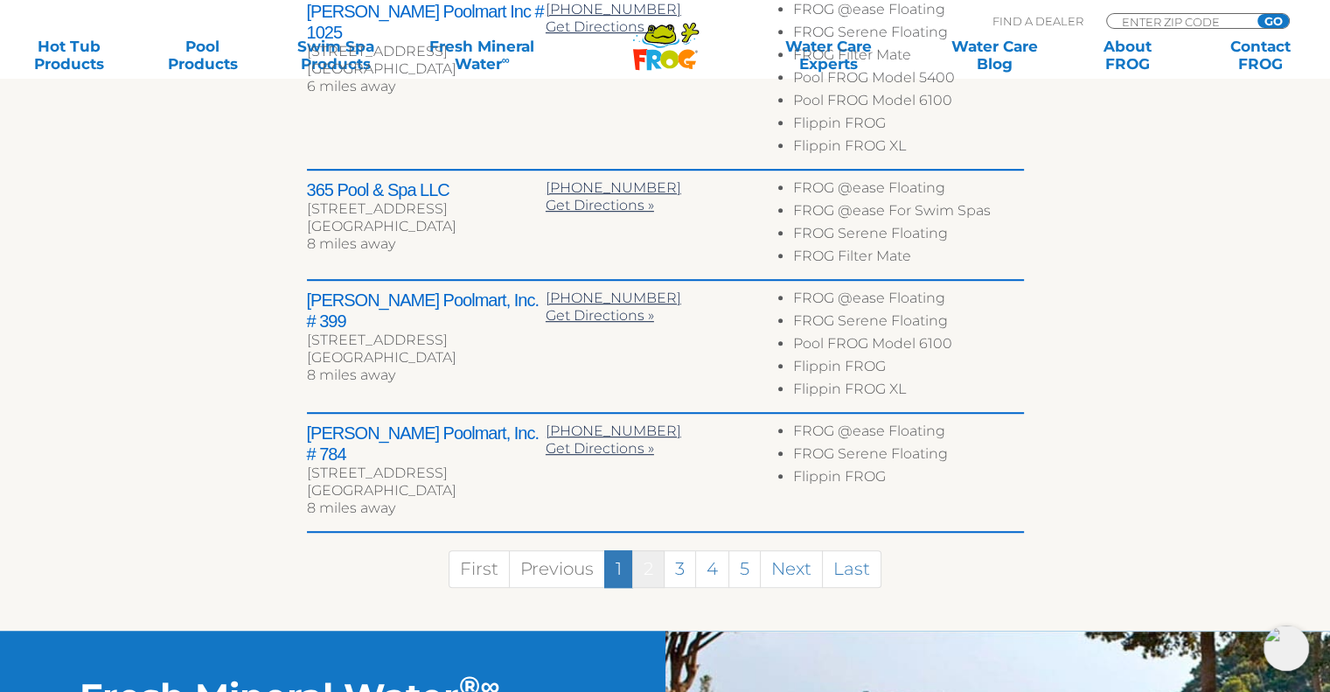
click at [661, 550] on link "2" at bounding box center [648, 569] width 32 height 38
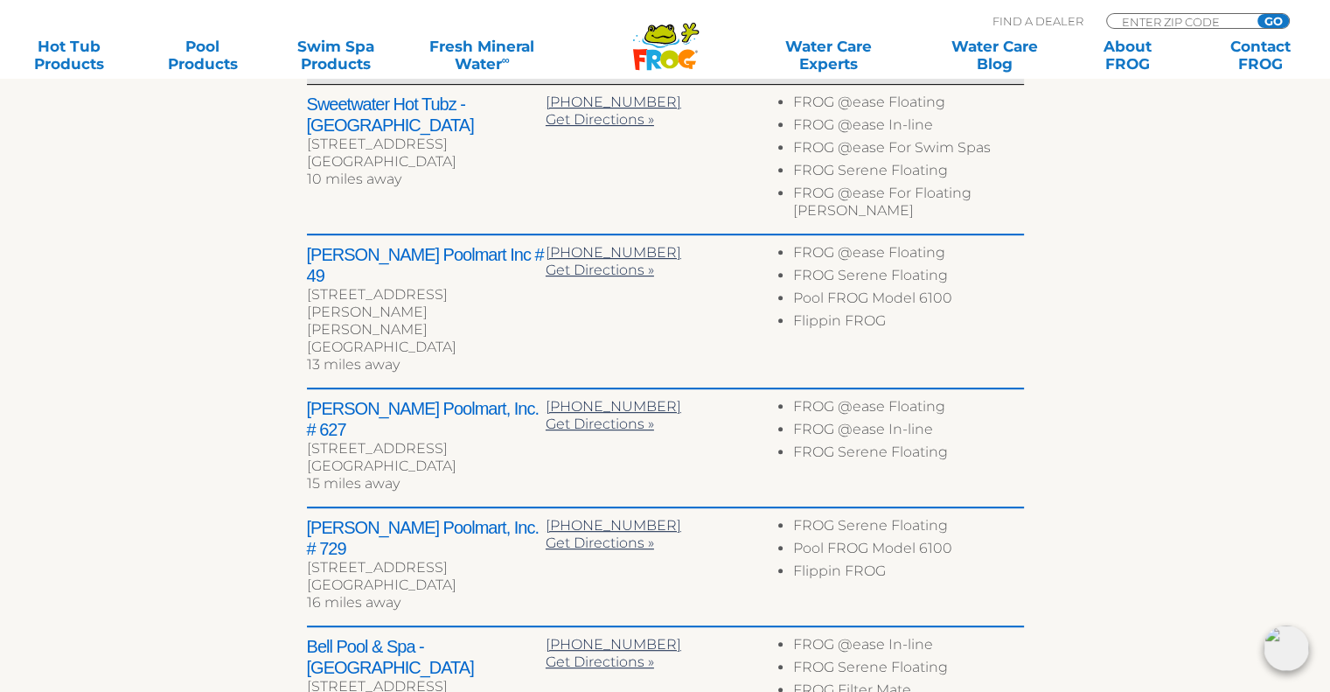
scroll to position [916, 0]
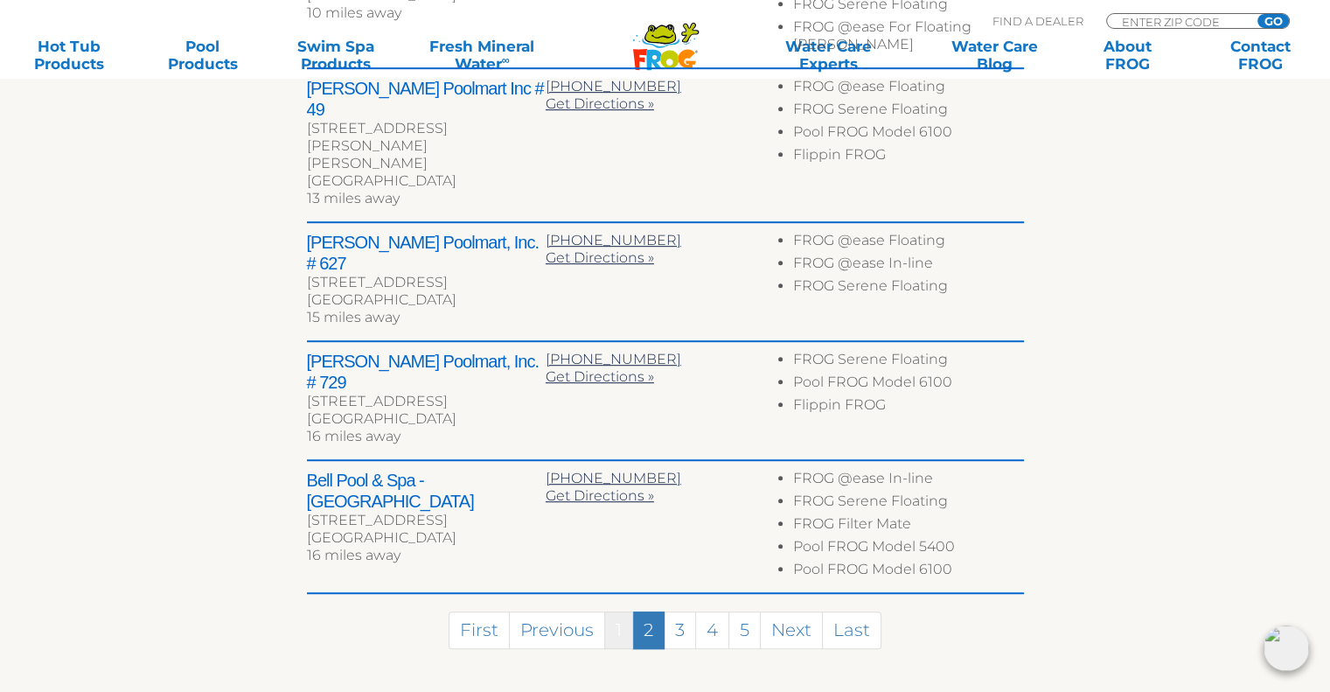
click at [622, 611] on link "1" at bounding box center [618, 630] width 29 height 38
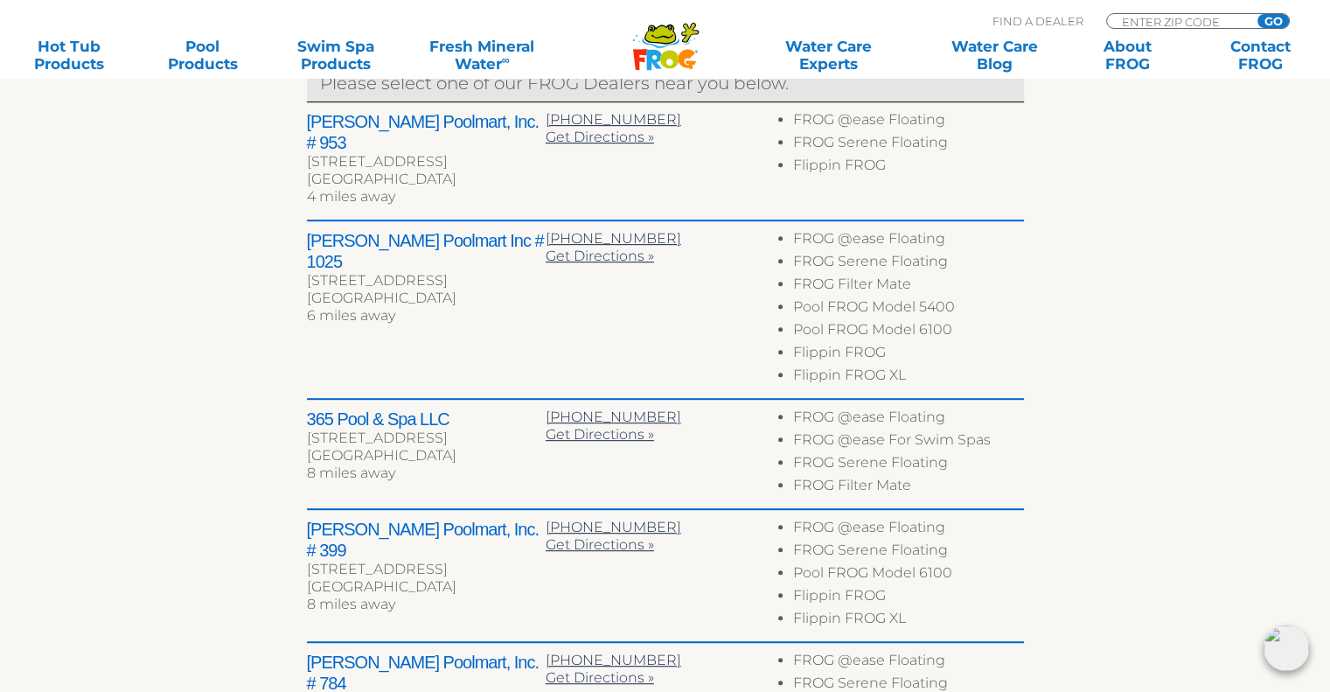
scroll to position [699, 0]
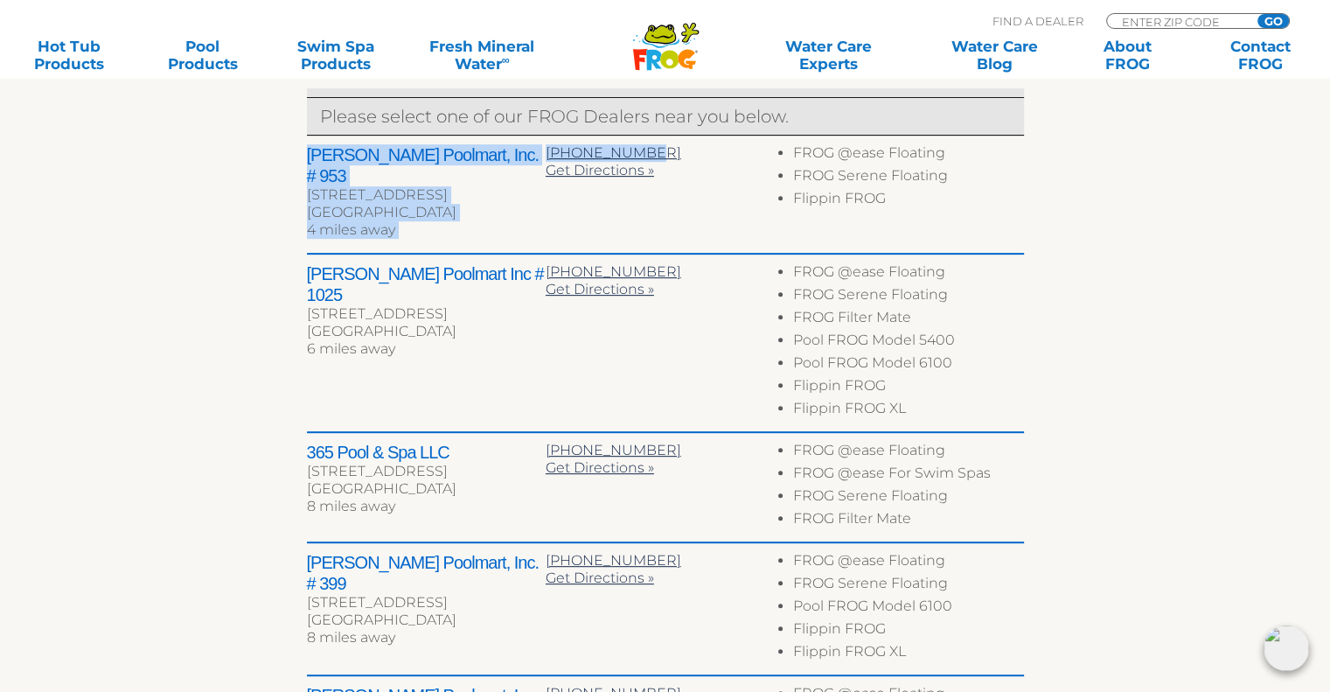
drag, startPoint x: 301, startPoint y: 147, endPoint x: 654, endPoint y: 144, distance: 353.2
click at [654, 144] on div "← Move left → Move right ↑ Move up ↓ Move down + Zoom in - Zoom out Home Jump l…" at bounding box center [665, 312] width 1075 height 1162
copy div "Leslie's Poolmart, Inc. # 953 10919 Culebra Rd Ste 135 San Antonio, TX 78253 4 …"
click at [534, 221] on div "4 miles away" at bounding box center [426, 229] width 239 height 17
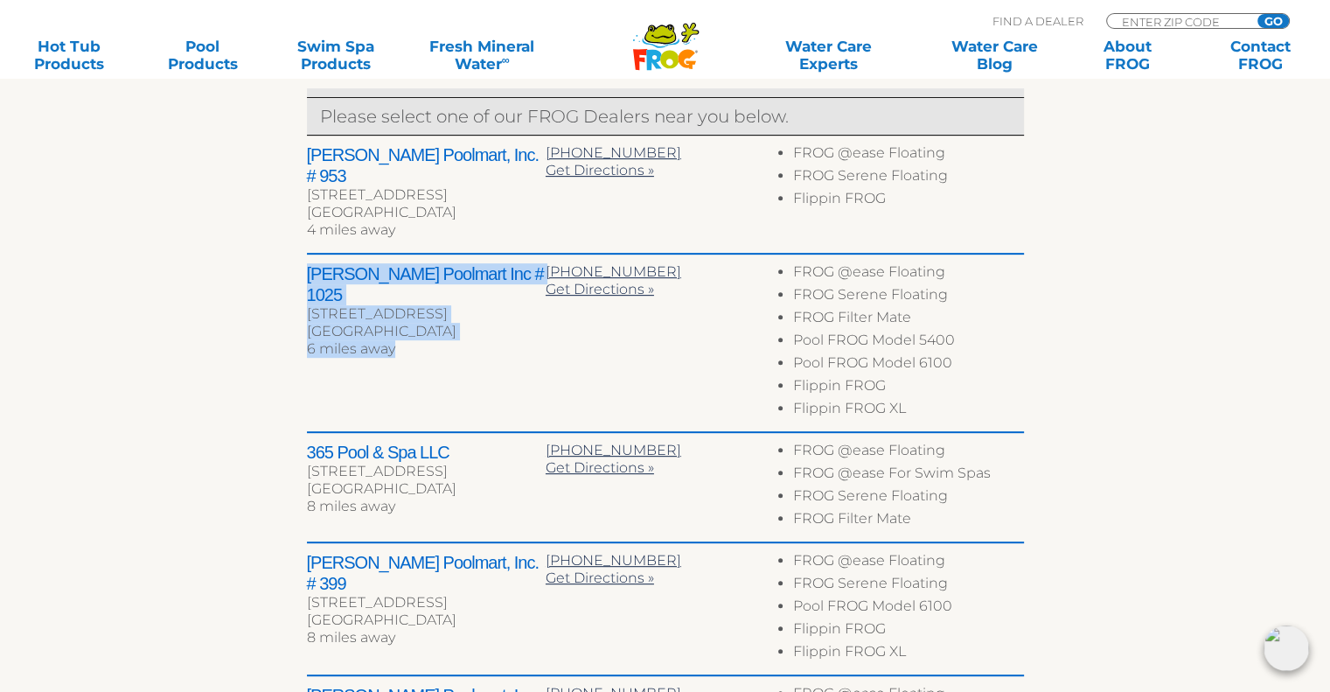
drag, startPoint x: 307, startPoint y: 256, endPoint x: 455, endPoint y: 316, distance: 159.3
click at [455, 316] on div "Leslie's Poolmart Inc # 1025 119 SW Loop 410 Ste 112 San Antonio, TX 78245 6 mi…" at bounding box center [426, 313] width 239 height 100
copy div "Leslie's Poolmart Inc # 1025 119 SW Loop 410 Ste 112 San Antonio, TX 78245 6 mi…"
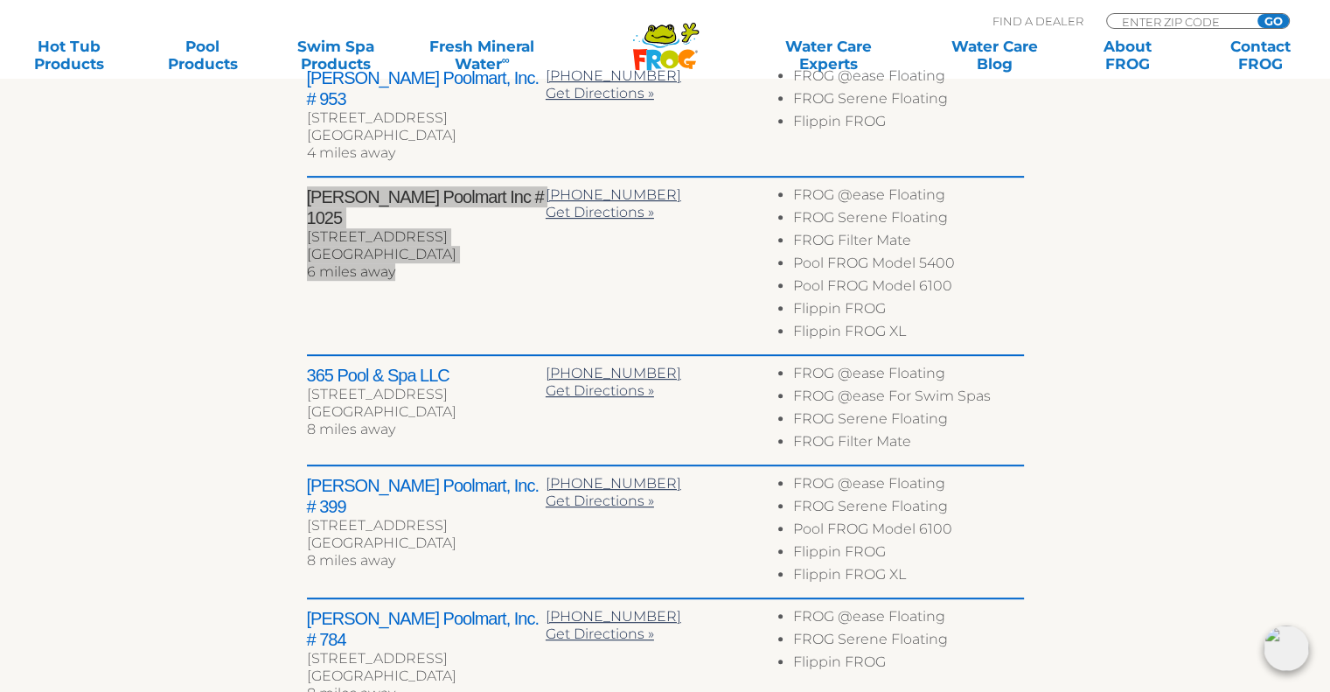
scroll to position [787, 0]
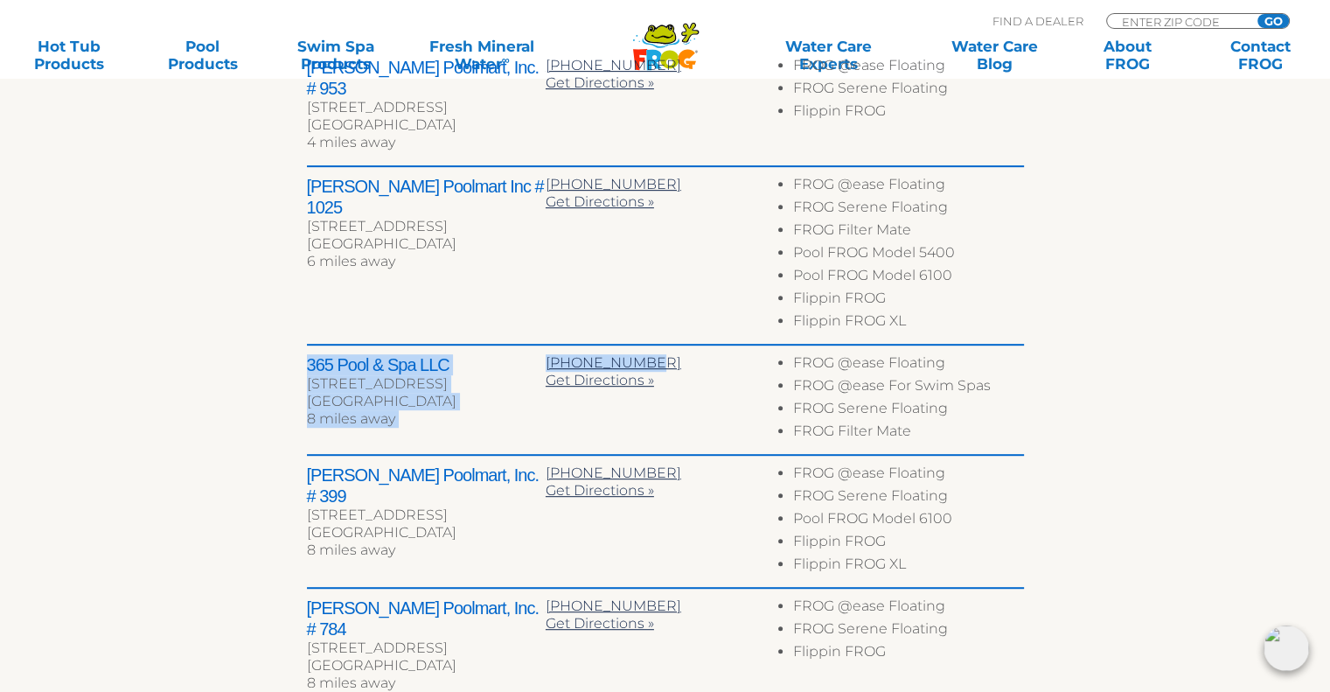
drag, startPoint x: 306, startPoint y: 342, endPoint x: 637, endPoint y: 330, distance: 331.6
click at [637, 345] on div "365 Pool & Spa LLC 7015 Bandera Rd Ste 14 San Antonio, TX 78238 8 miles away 21…" at bounding box center [665, 400] width 717 height 110
copy div "365 Pool & Spa LLC 7015 Bandera Rd Ste 14 San Antonio, TX 78238 8 miles away 21…"
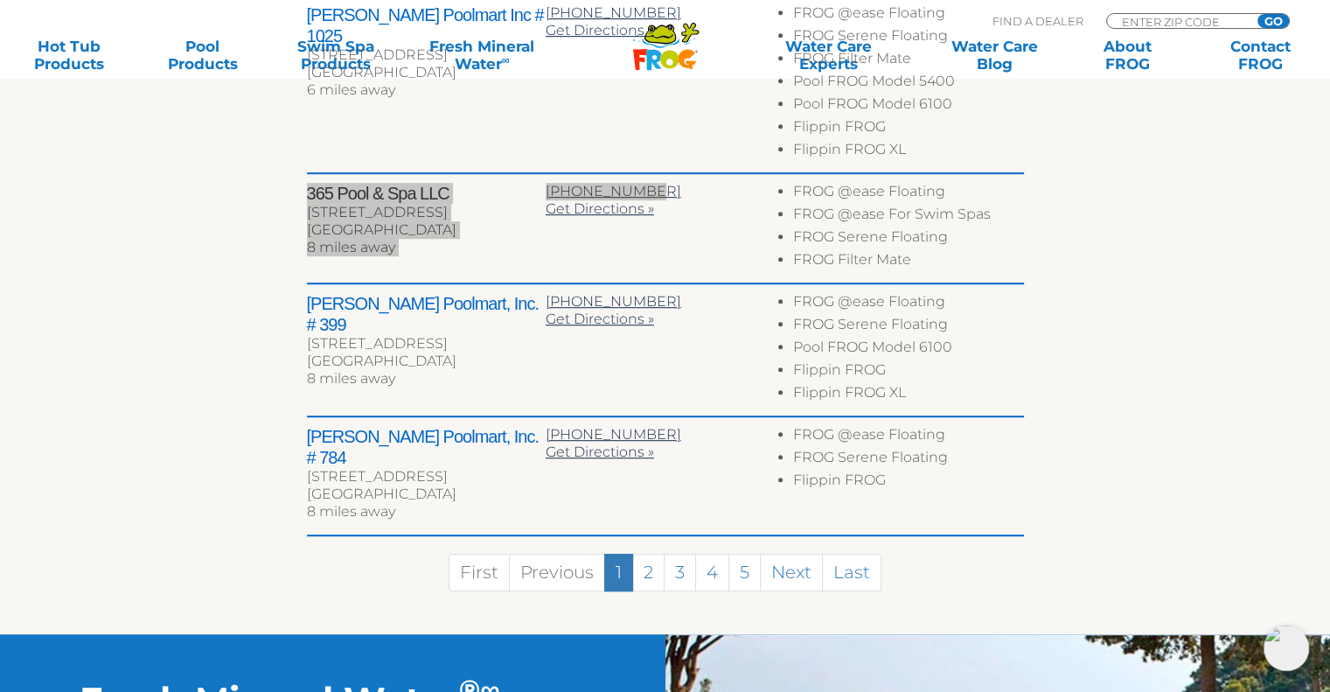
scroll to position [962, 0]
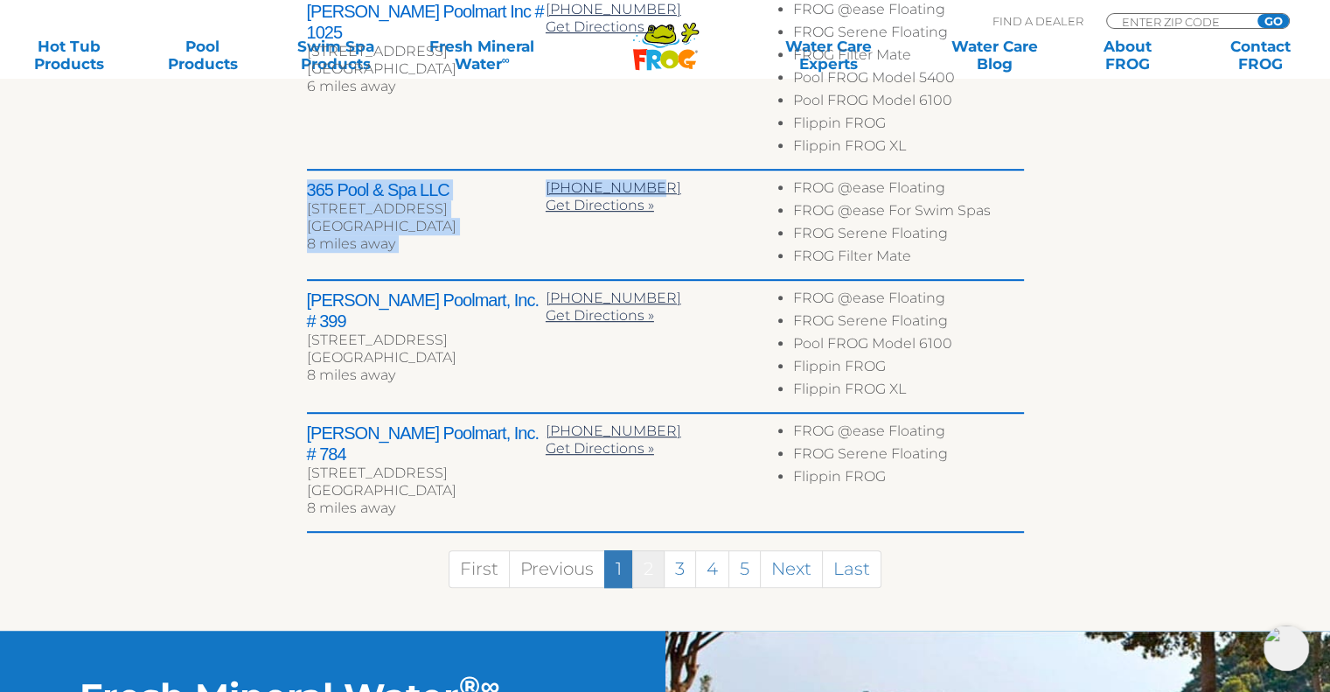
click at [651, 550] on link "2" at bounding box center [648, 569] width 32 height 38
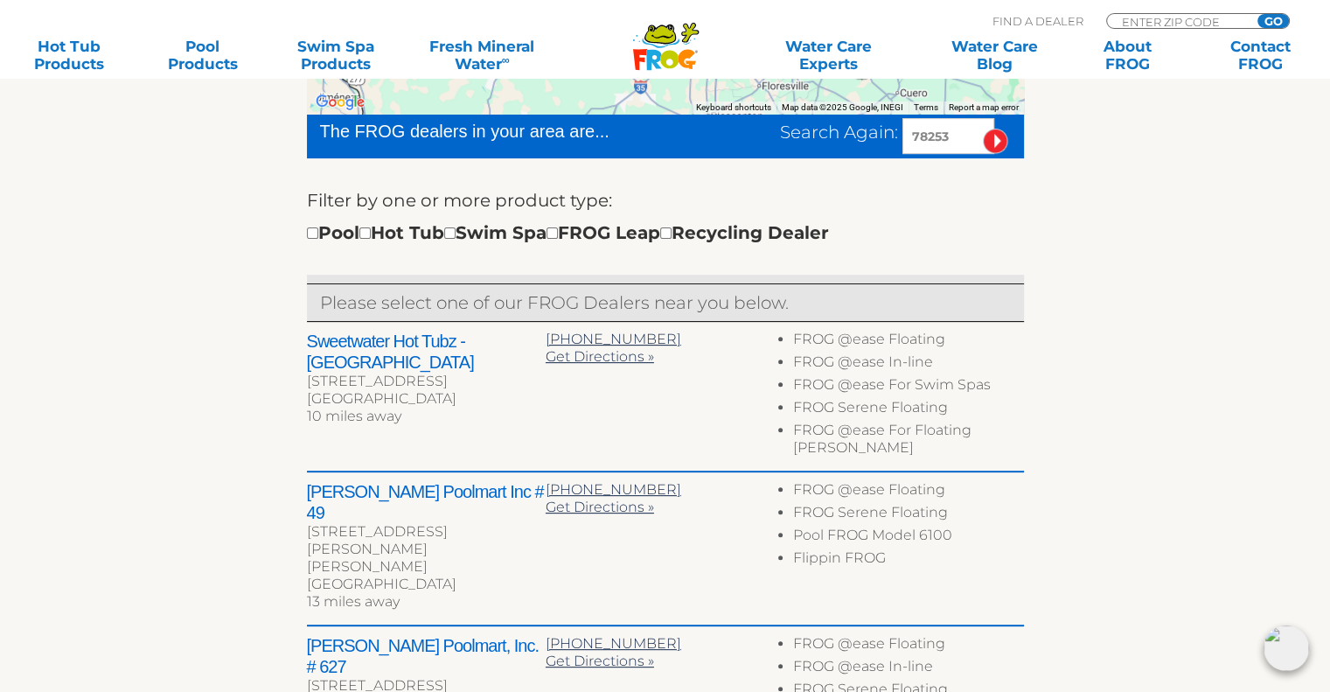
scroll to position [479, 0]
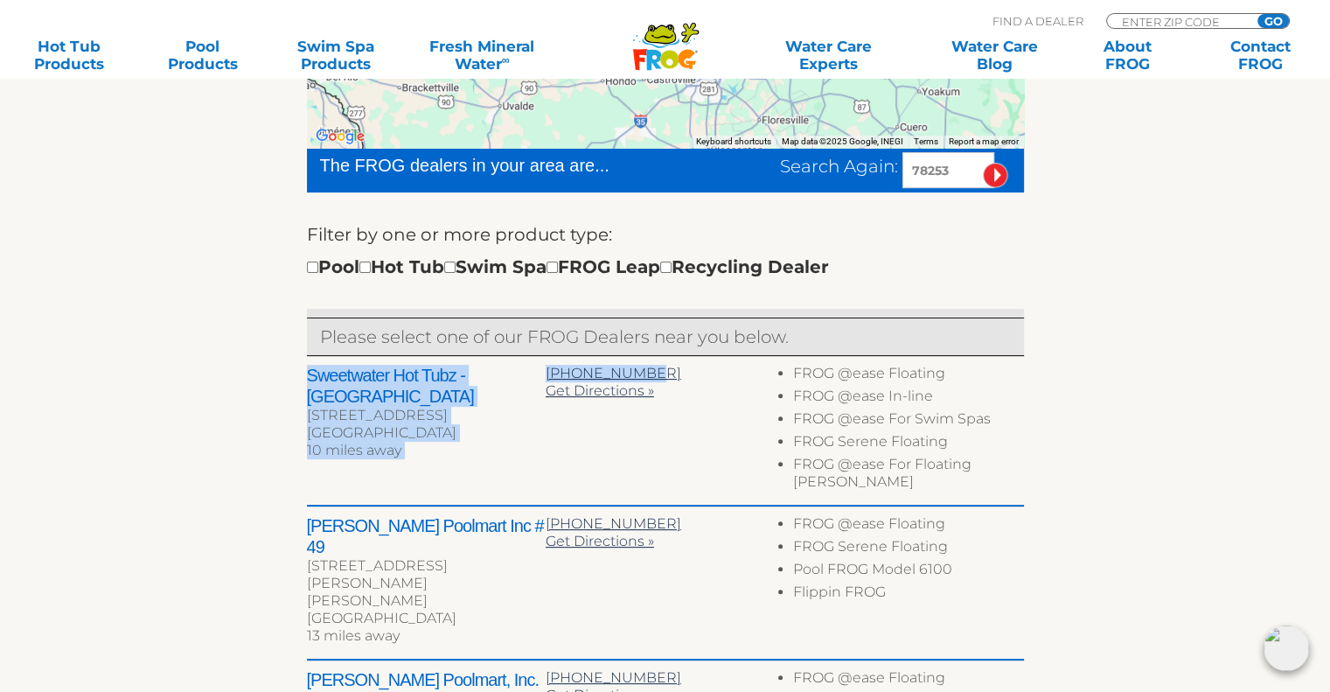
drag, startPoint x: 298, startPoint y: 371, endPoint x: 647, endPoint y: 366, distance: 348.9
click at [647, 366] on div "← Move left → Move right ↑ Move up ↓ Move down + Zoom in - Zoom out Home Jump l…" at bounding box center [665, 540] width 1075 height 1178
copy div "Sweetwater Hot Tubz - North West Showroom 8202 N Loop 1604 W San Antonio, TX 78…"
click at [477, 421] on div "8202 N Loop 1604 W" at bounding box center [426, 415] width 239 height 17
drag, startPoint x: 309, startPoint y: 409, endPoint x: 413, endPoint y: 457, distance: 113.8
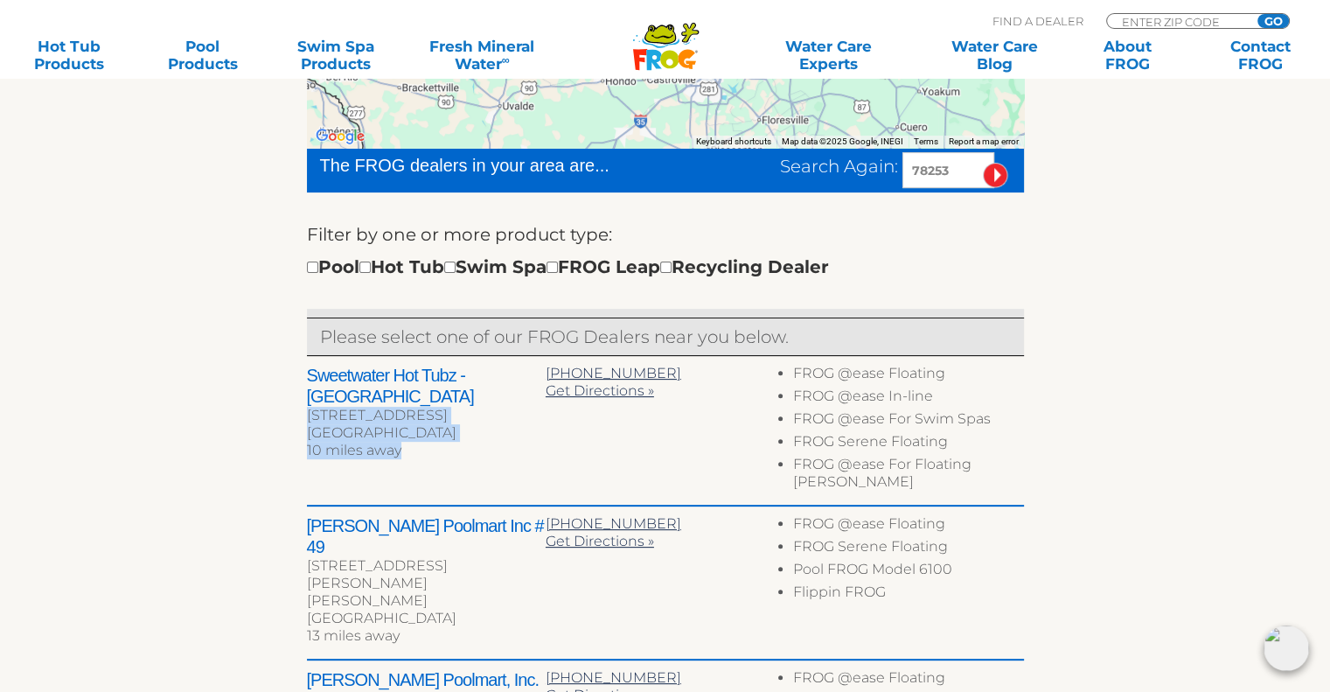
click at [413, 457] on div "Sweetwater Hot Tubz - North West Showroom 8202 N Loop 1604 W San Antonio, TX 78…" at bounding box center [426, 415] width 239 height 100
copy div "8202 N Loop 1604 W San Antonio, TX 78249 10 miles away"
click at [661, 453] on div "Sweetwater Hot Tubz - North West Showroom 8202 N Loop 1604 W San Antonio, TX 78…" at bounding box center [665, 431] width 717 height 150
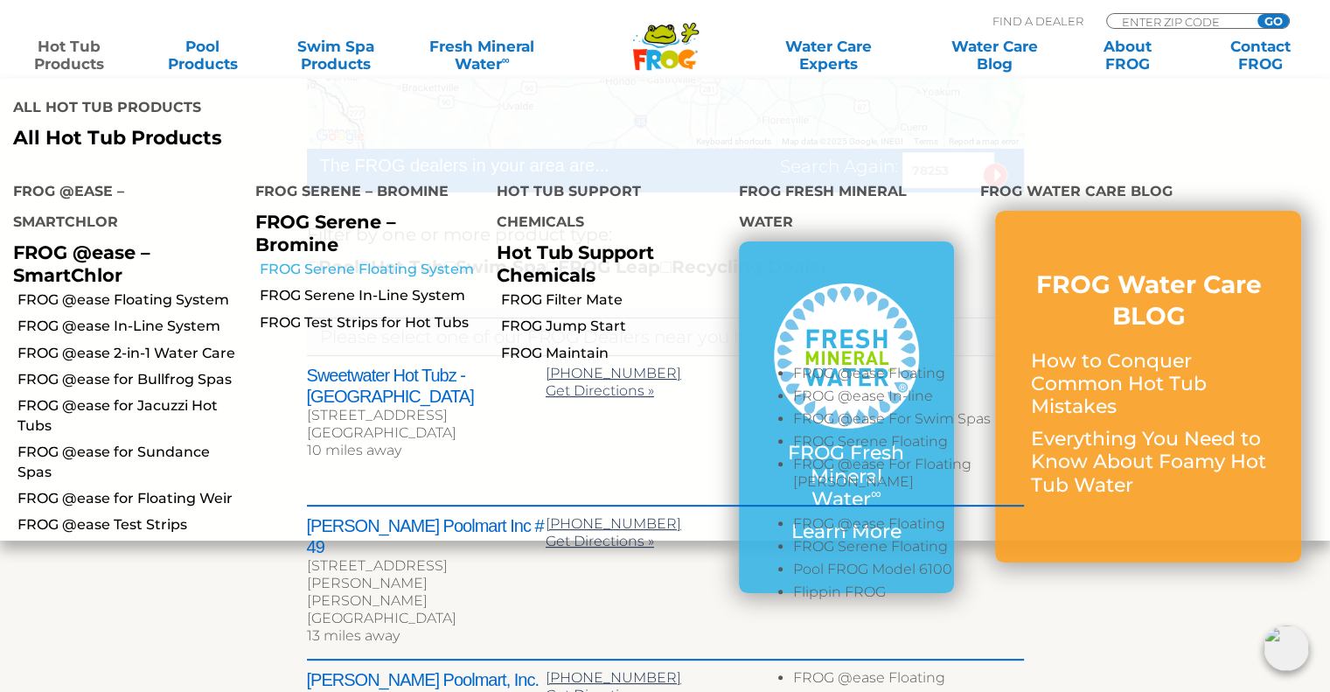
click at [367, 270] on link "FROG Serene Floating System" at bounding box center [372, 269] width 225 height 19
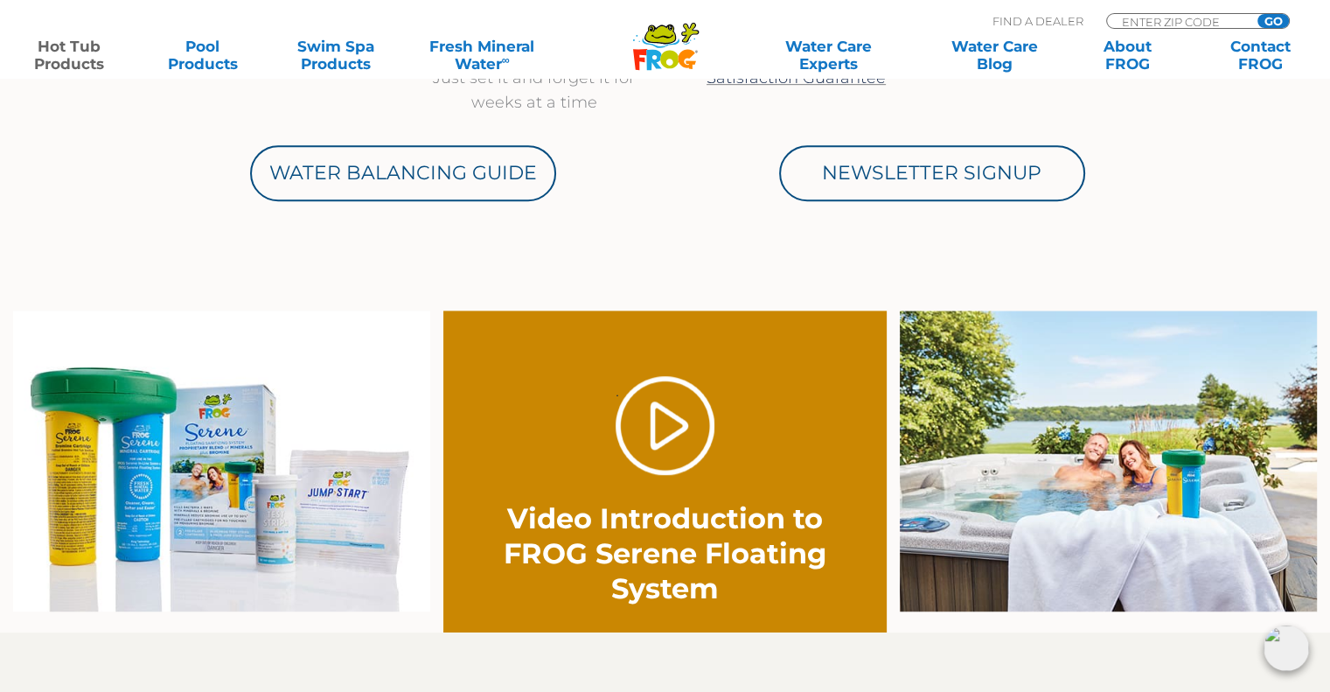
scroll to position [962, 0]
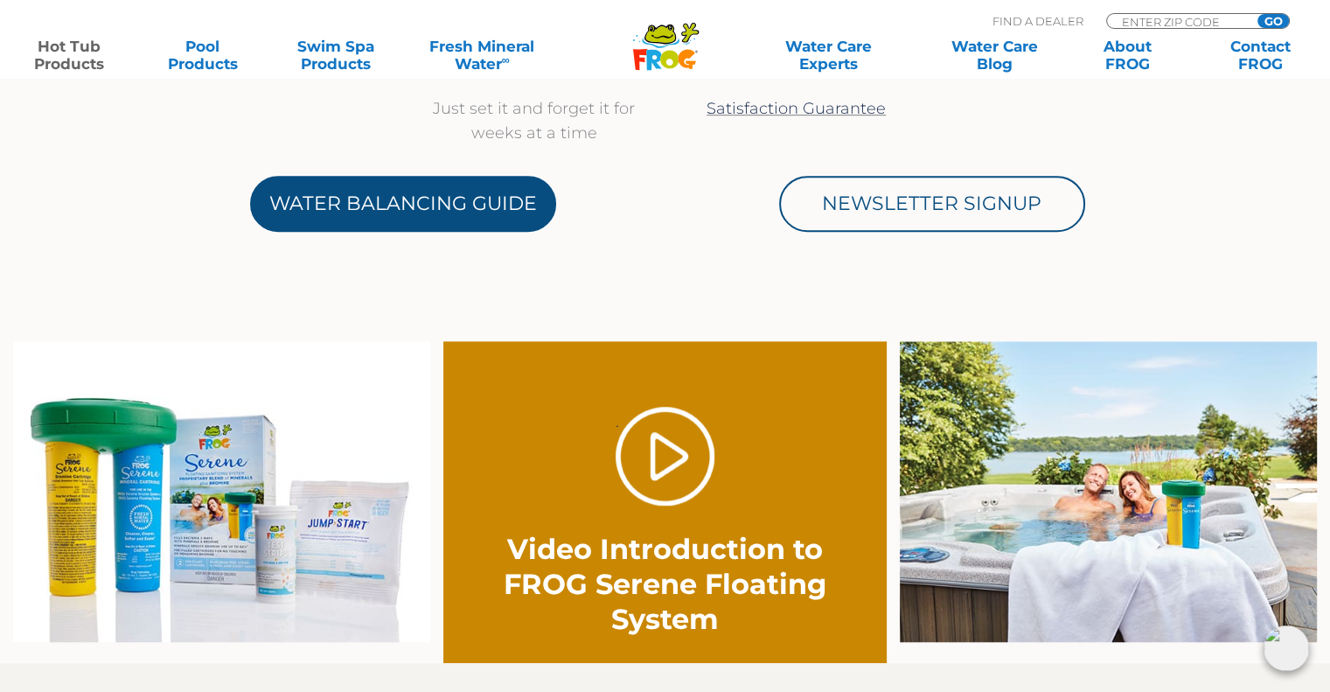
click at [464, 230] on link "Water Balancing Guide" at bounding box center [403, 204] width 306 height 56
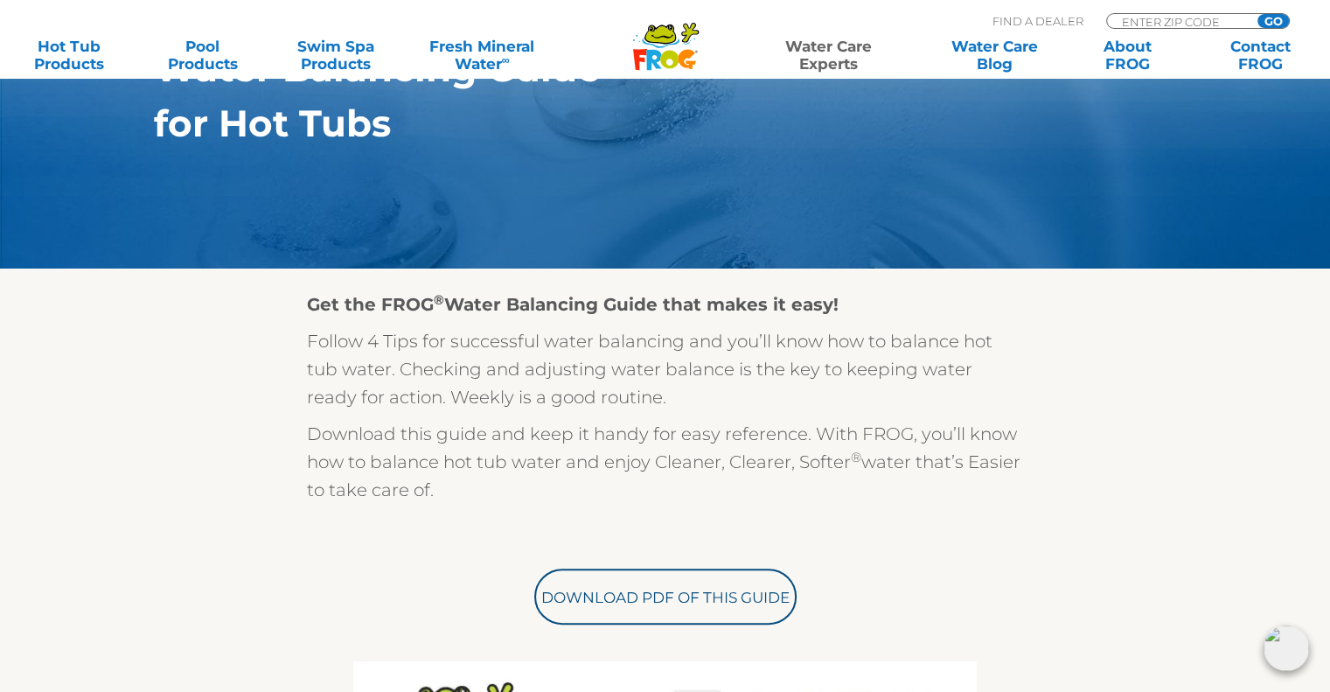
scroll to position [350, 0]
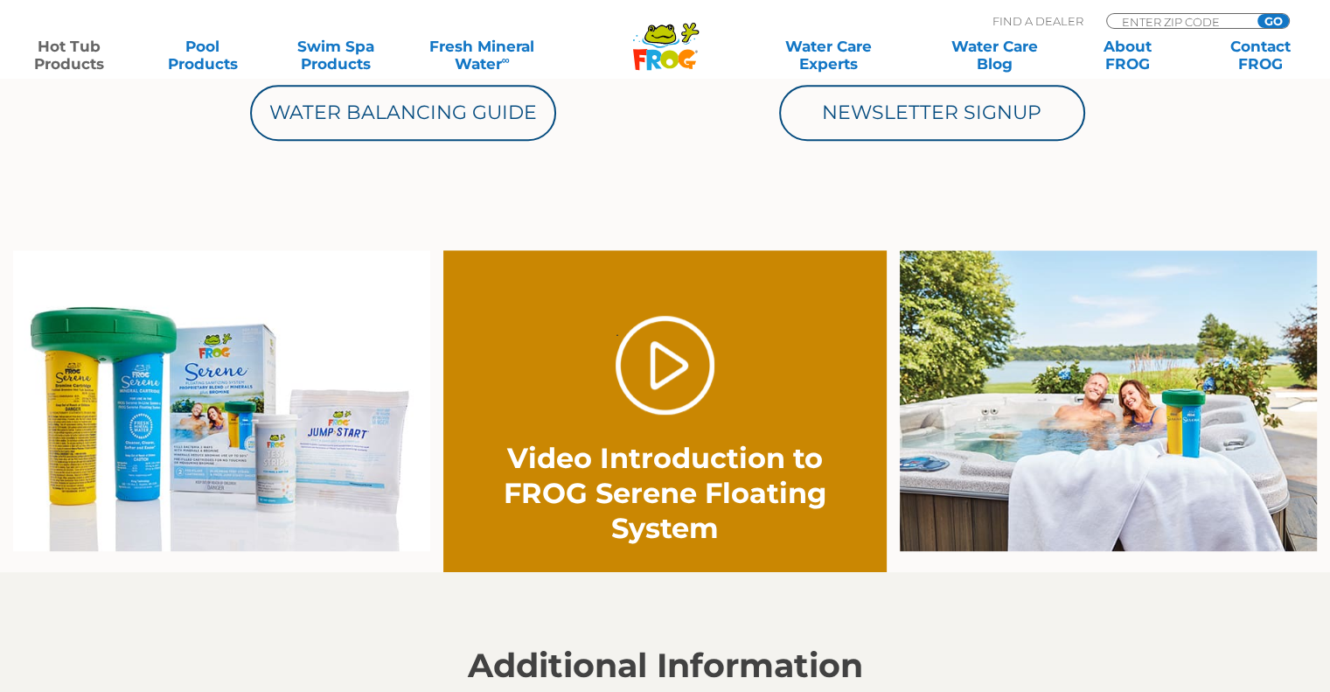
scroll to position [962, 0]
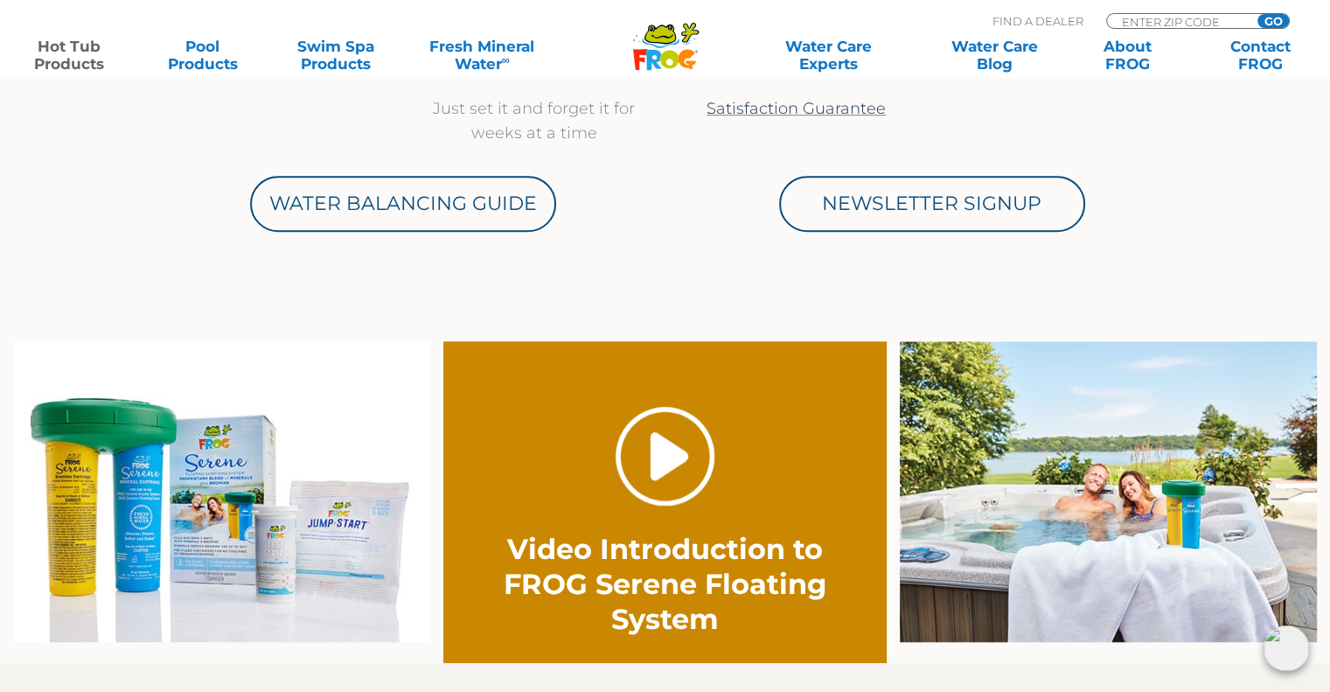
click at [671, 461] on link "." at bounding box center [664, 456] width 99 height 99
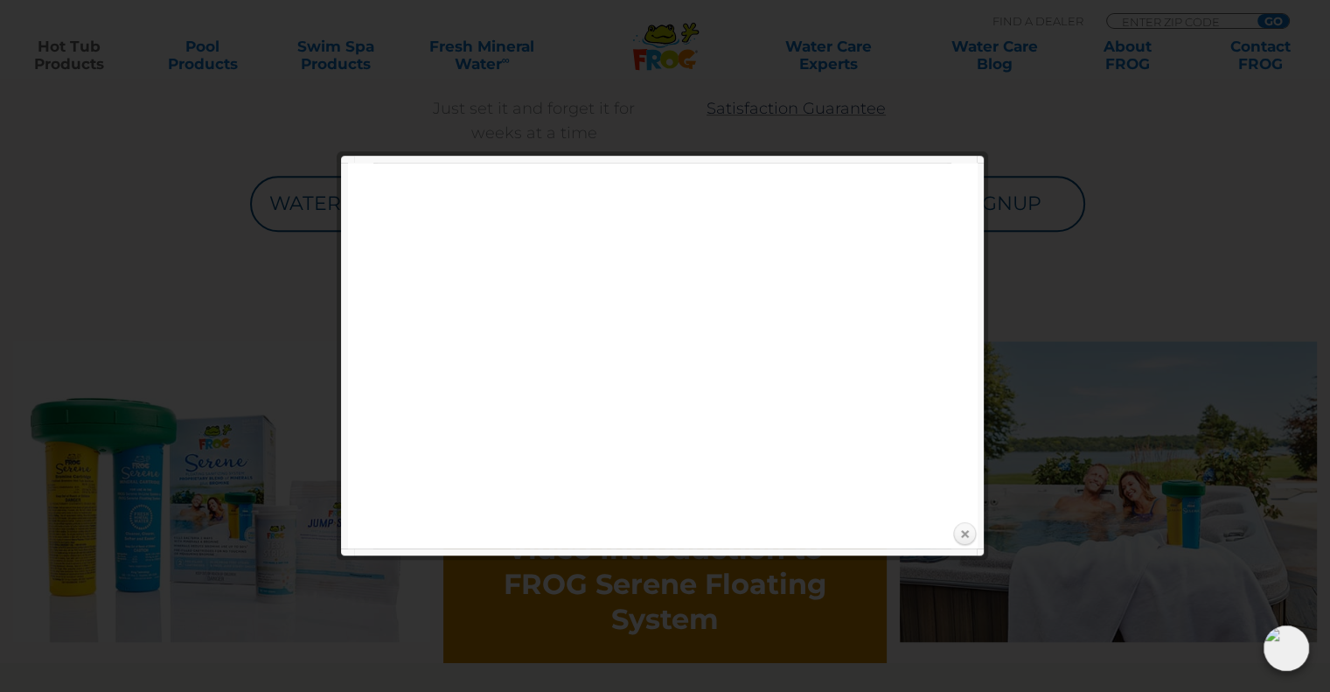
click at [969, 532] on link "Close" at bounding box center [964, 534] width 26 height 26
